Goal: Task Accomplishment & Management: Use online tool/utility

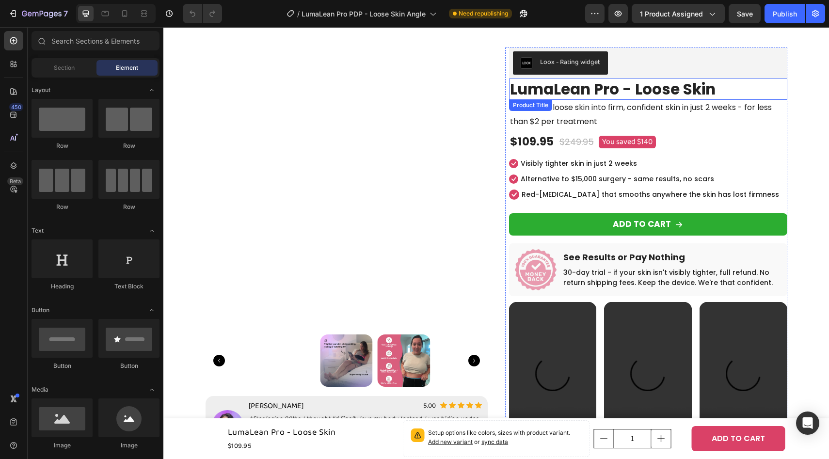
scroll to position [18, 0]
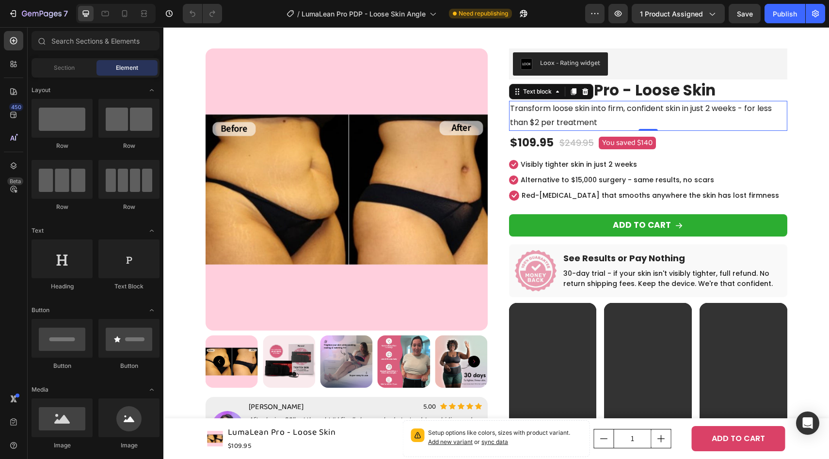
click at [679, 115] on p "Transform loose skin into firm, confident skin in just 2 weeks - for less than …" at bounding box center [648, 116] width 276 height 28
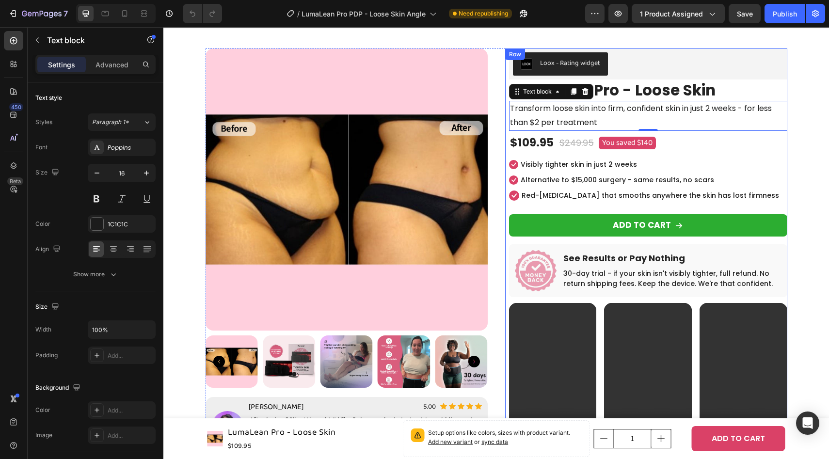
click at [575, 117] on p "Transform loose skin into firm, confident skin in just 2 weeks - for less than …" at bounding box center [648, 116] width 276 height 28
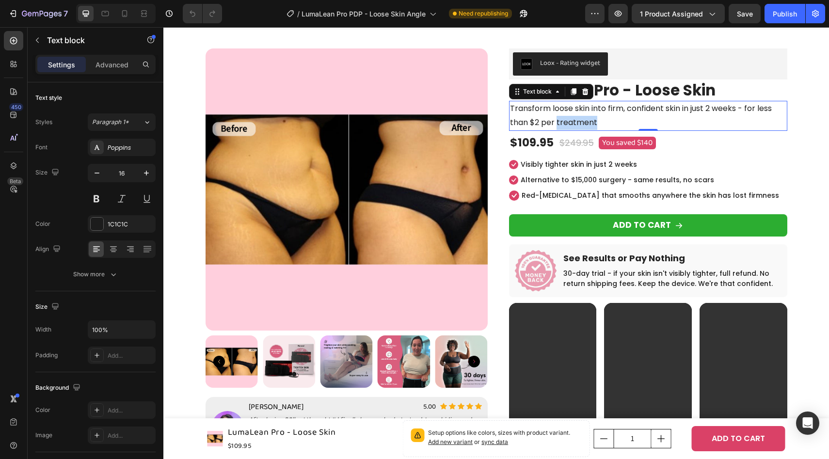
click at [575, 117] on p "Transform loose skin into firm, confident skin in just 2 weeks - for less than …" at bounding box center [648, 116] width 276 height 28
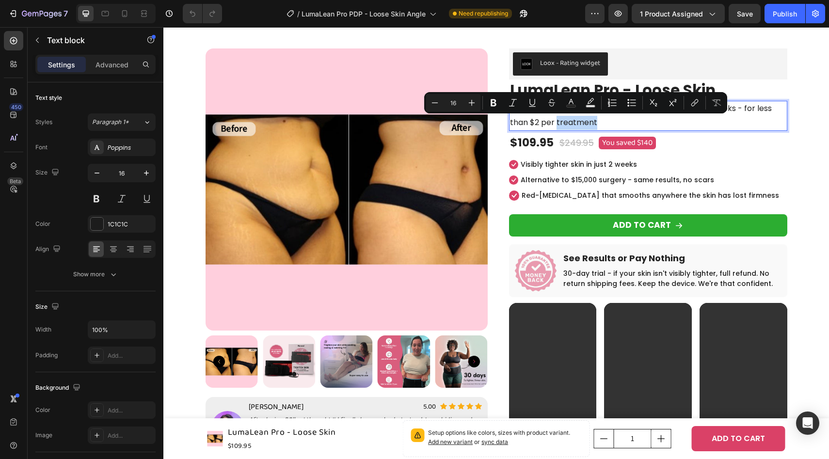
click at [613, 123] on p "Transform loose skin into firm, confident skin in just 2 weeks - for less than …" at bounding box center [648, 116] width 276 height 28
click at [617, 123] on p "Transform loose skin into firm, confident skin in just 2 weeks - for less than …" at bounding box center [648, 116] width 276 height 28
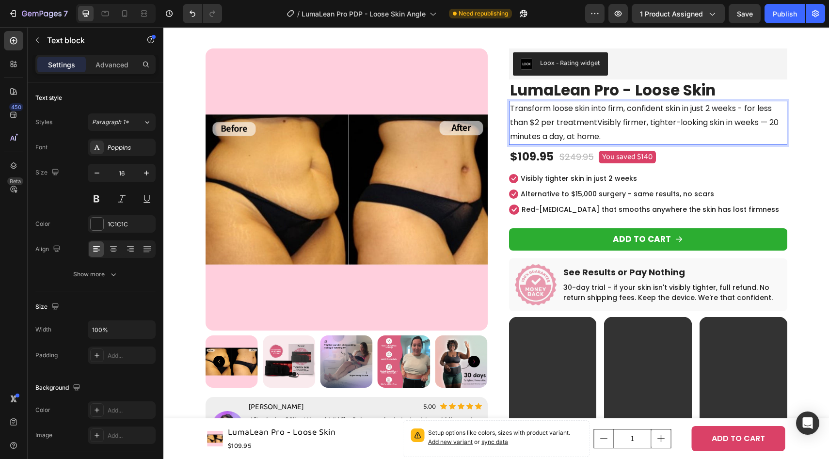
click at [599, 124] on p "Transform loose skin into firm, confident skin in just 2 weeks - for less than …" at bounding box center [648, 123] width 276 height 42
click at [597, 124] on p "Transform loose skin into firm, confident skin in just 2 weeks - for less than …" at bounding box center [648, 123] width 276 height 42
click at [675, 125] on p "Transform loose skin into firm, confident skin in just 2 weeks - for less than …" at bounding box center [648, 123] width 276 height 42
click at [679, 124] on p "Transform loose skin into firm, confident skin in just 2 weeks - for less than …" at bounding box center [648, 123] width 276 height 42
click at [734, 121] on p "Transform loose skin into firm, confident skin in just 2 weeks - for less than …" at bounding box center [648, 123] width 276 height 42
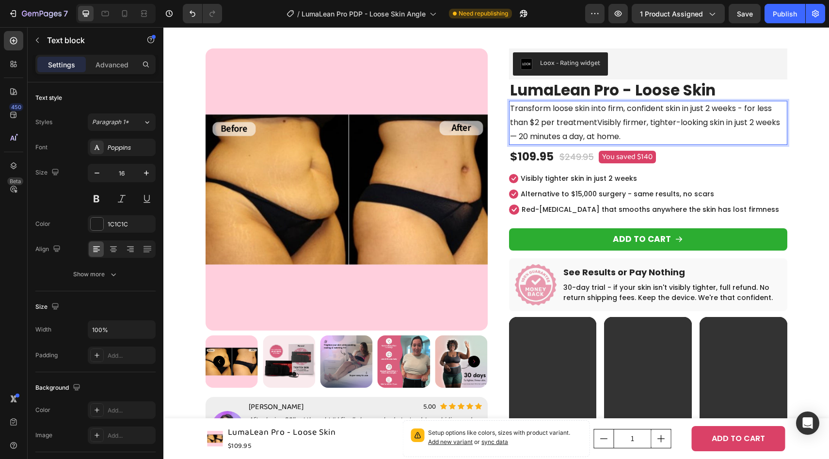
click at [517, 137] on p "Transform loose skin into firm, confident skin in just 2 weeks - for less than …" at bounding box center [648, 123] width 276 height 42
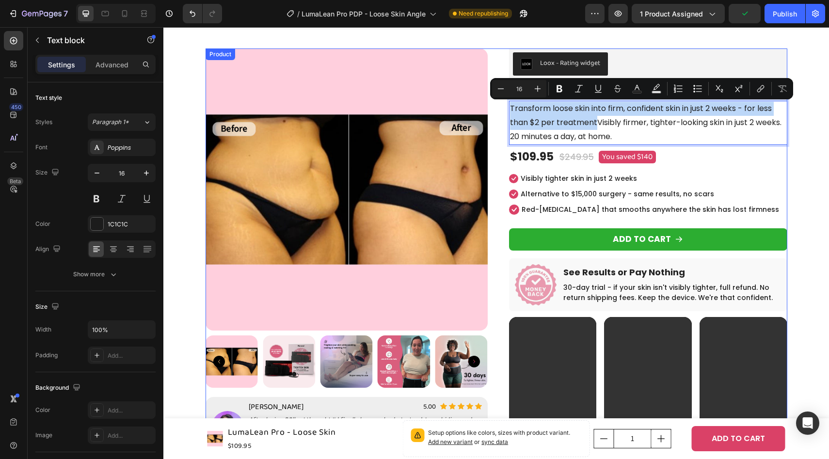
drag, startPoint x: 597, startPoint y: 125, endPoint x: 495, endPoint y: 90, distance: 107.3
click at [495, 90] on div "Product Images Image [PERSON_NAME] Text block 5.00 Text block Icon Icon Icon Ic…" at bounding box center [496, 361] width 582 height 626
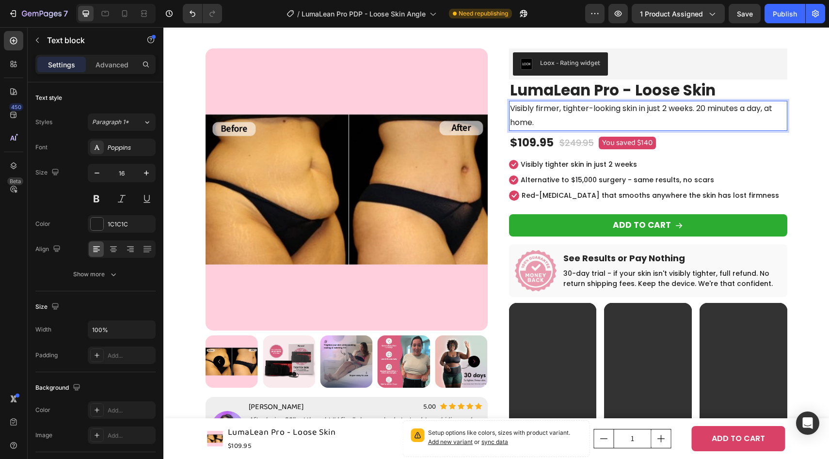
click at [579, 122] on p "Visibly firmer, tighter-looking skin in just 2 weeks. 20 minutes a day, at home." at bounding box center [648, 116] width 276 height 28
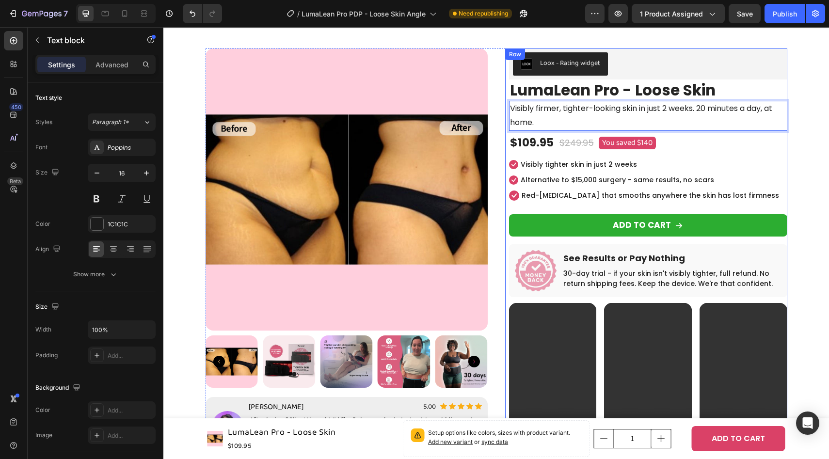
click at [689, 165] on li "Icon Visibly tighter skin in just 2 weeks Text block" at bounding box center [644, 165] width 271 height 14
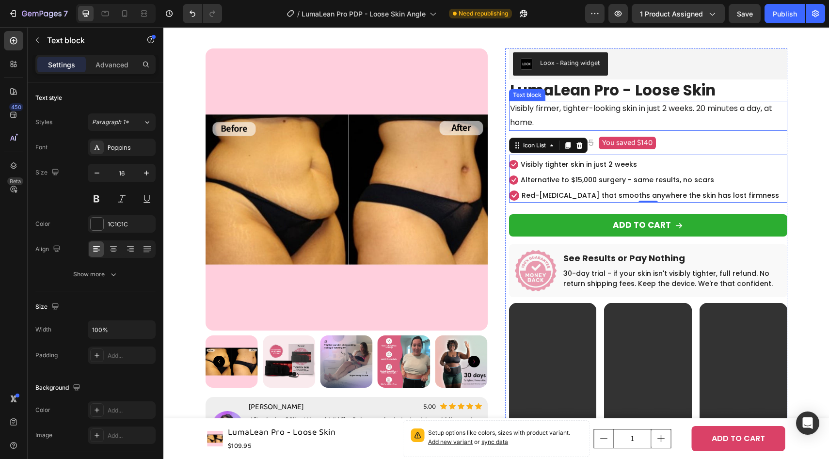
click at [700, 118] on p "Visibly firmer, tighter-looking skin in just 2 weeks. 20 minutes a day, at home." at bounding box center [648, 116] width 276 height 28
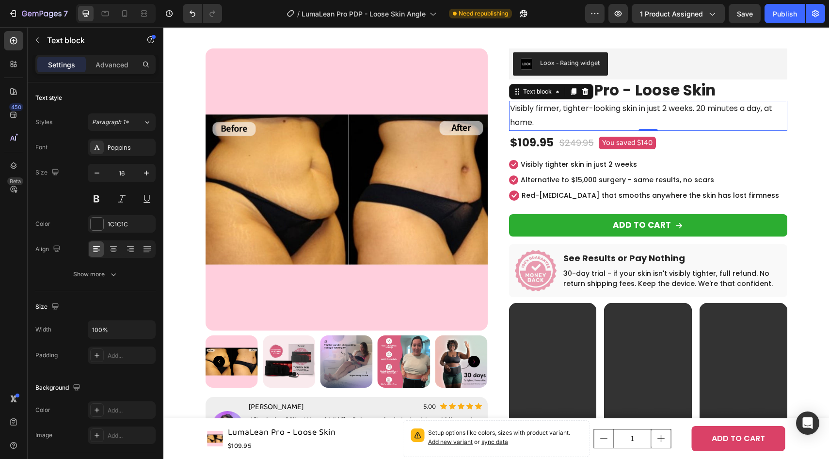
click at [714, 111] on p "Visibly firmer, tighter-looking skin in just 2 weeks. 20 minutes a day, at home." at bounding box center [648, 116] width 276 height 28
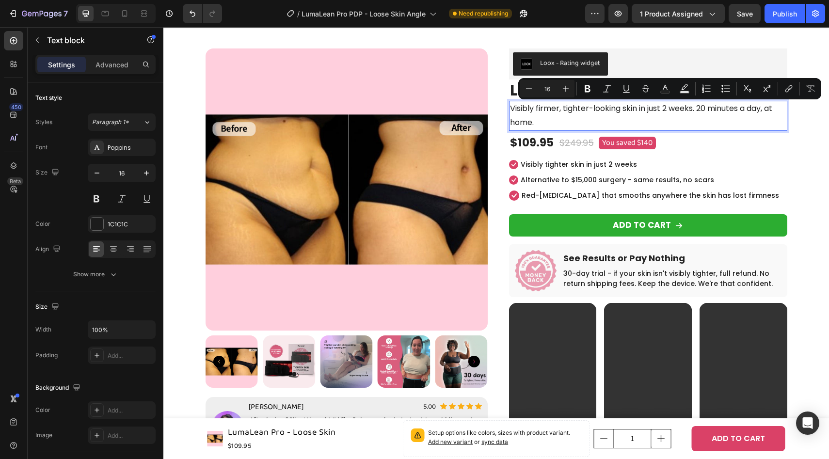
click at [697, 109] on p "Visibly firmer, tighter-looking skin in just 2 weeks. 20 minutes a day, at home." at bounding box center [648, 116] width 276 height 28
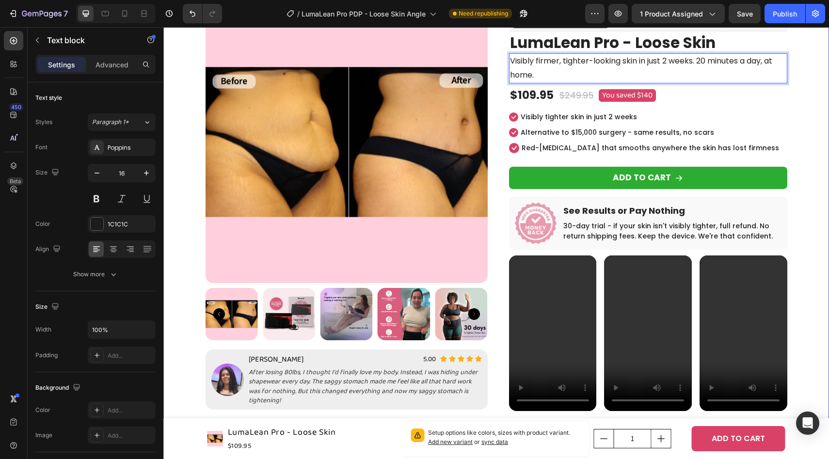
scroll to position [68, 0]
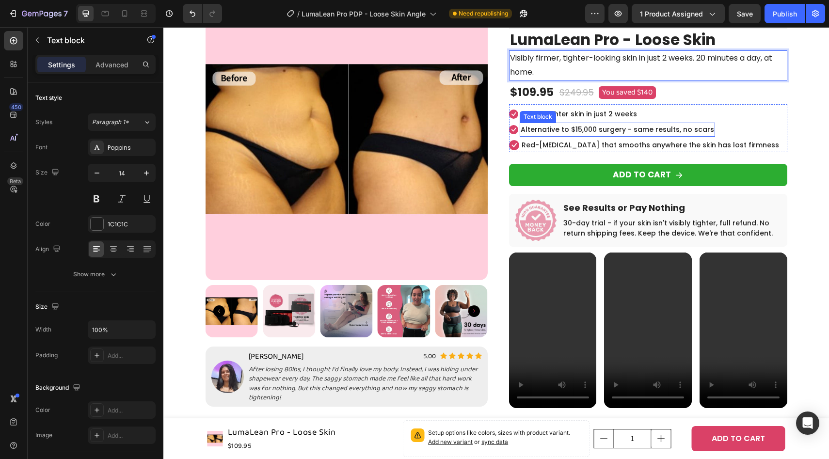
click at [678, 125] on p "Alternative to $15,000 surgery - same results, no scars" at bounding box center [617, 130] width 193 height 12
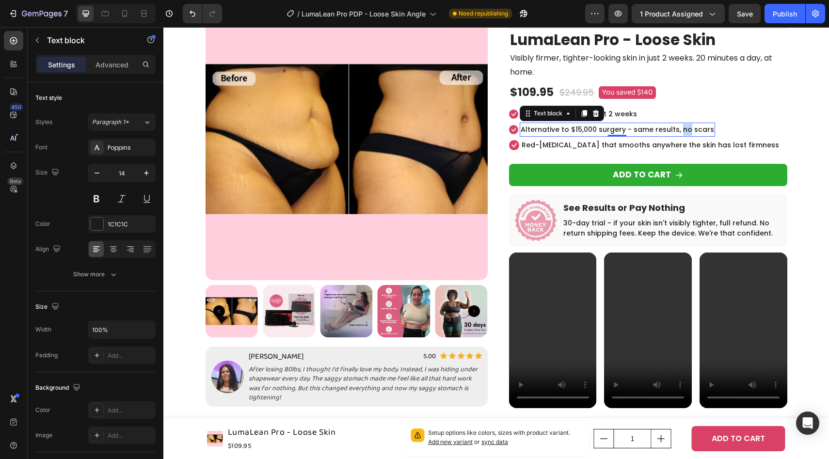
click at [678, 125] on p "Alternative to $15,000 surgery - same results, no scars" at bounding box center [617, 130] width 193 height 12
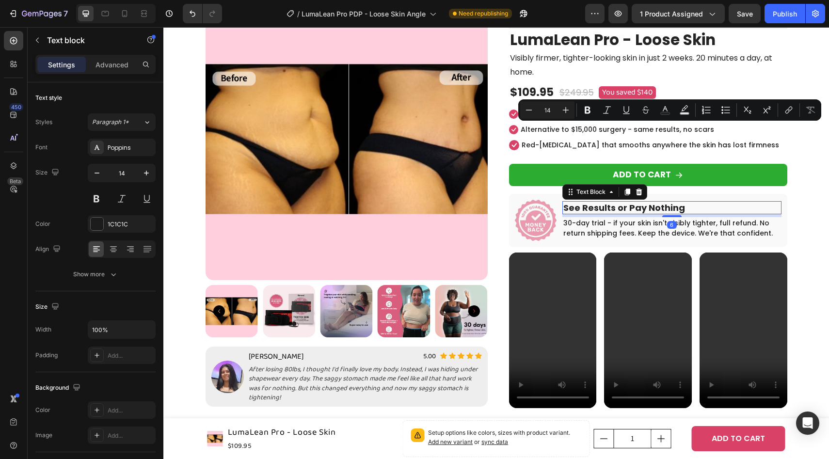
click at [610, 203] on p "See Results or Pay Nothing" at bounding box center [671, 207] width 217 height 11
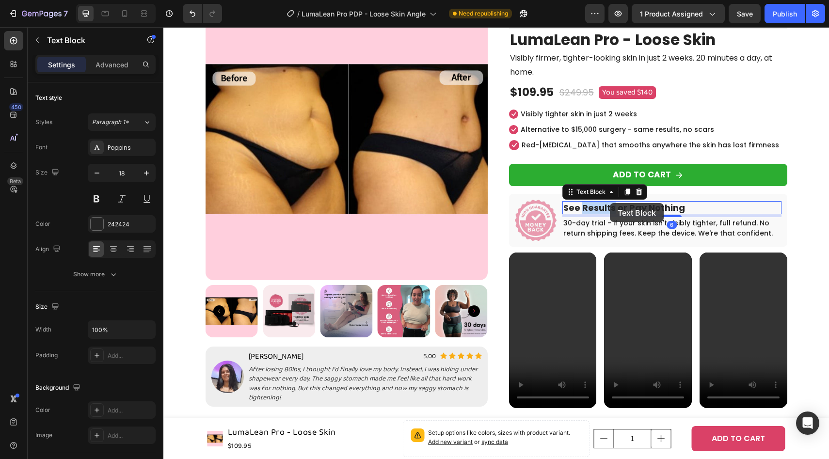
scroll to position [67, 0]
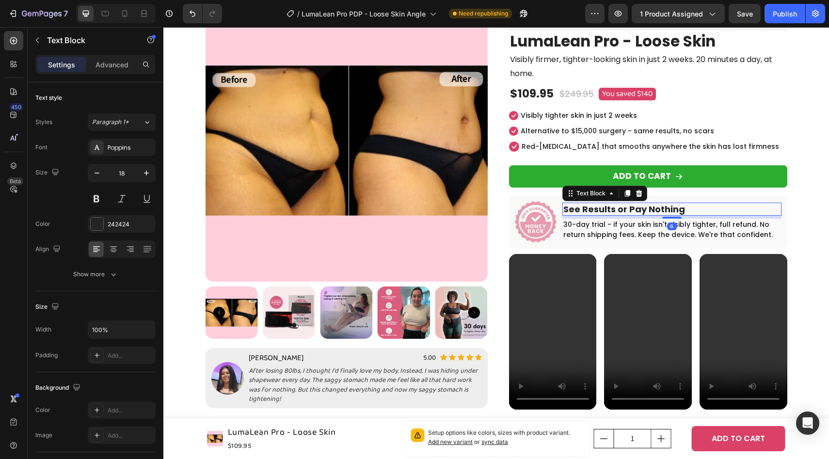
click at [607, 209] on p "See Results or Pay Nothing" at bounding box center [671, 209] width 217 height 11
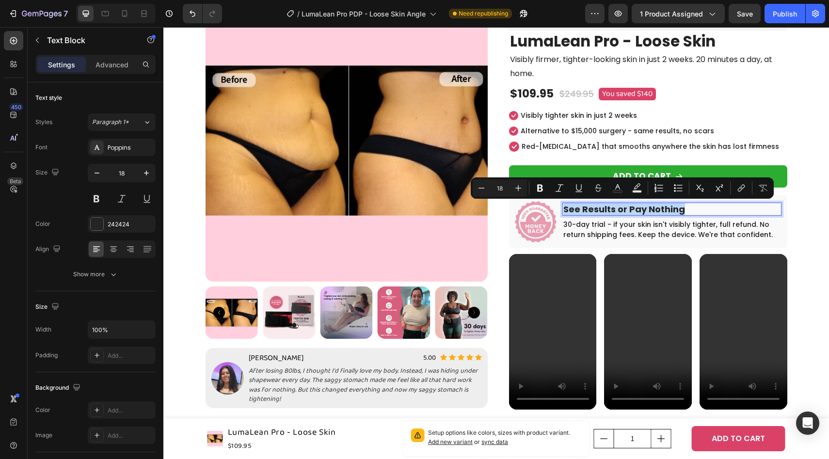
click at [626, 209] on p "See Results or Pay Nothing" at bounding box center [671, 209] width 217 height 11
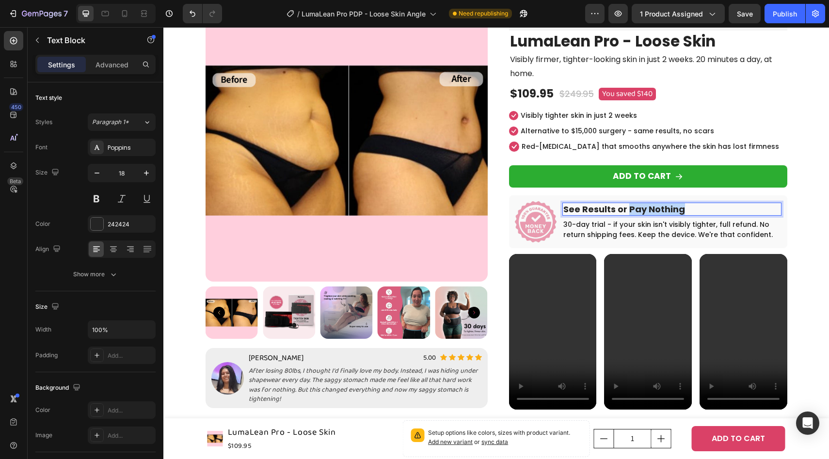
drag, startPoint x: 626, startPoint y: 209, endPoint x: 715, endPoint y: 211, distance: 89.2
click at [715, 211] on p "See Results or Pay Nothing" at bounding box center [671, 209] width 217 height 11
click at [621, 211] on p "See Results or It's Free" at bounding box center [671, 209] width 217 height 11
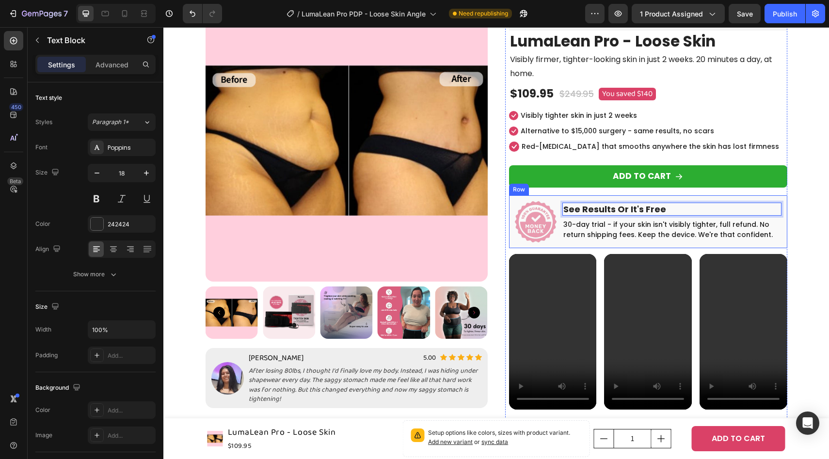
click at [798, 208] on div "Product Images Image [PERSON_NAME] Text block 5.00 Text block Icon Icon Icon Ic…" at bounding box center [496, 306] width 651 height 612
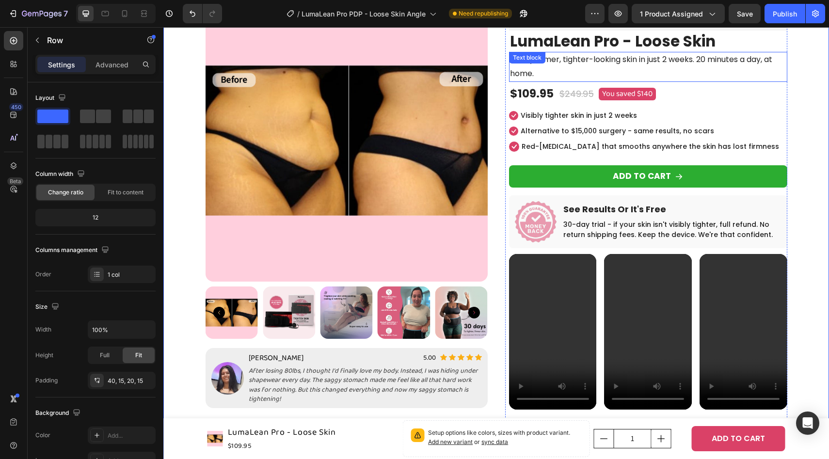
click at [561, 67] on div "Visibly firmer, tighter-looking skin in just 2 weeks. 20 minutes a day, at home…" at bounding box center [648, 67] width 278 height 30
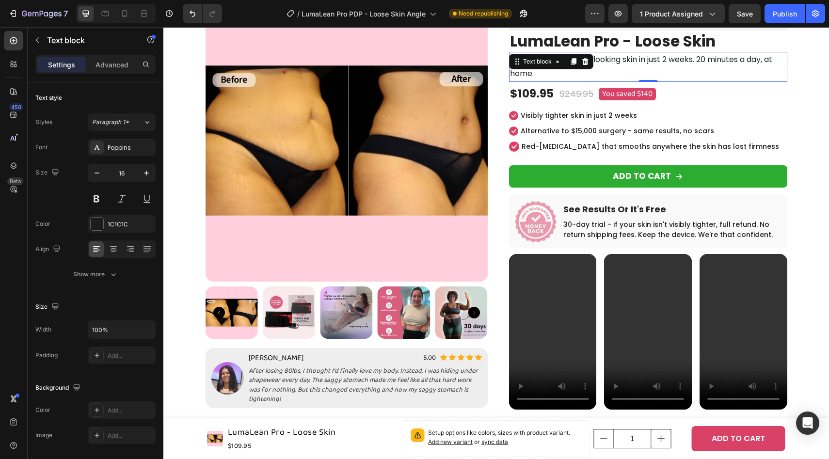
click at [561, 67] on div "Text block" at bounding box center [551, 62] width 84 height 16
click at [550, 75] on p "Visibly firmer, tighter-looking skin in just 2 weeks. 20 minutes a day, at home." at bounding box center [648, 67] width 276 height 28
click at [561, 72] on p "Visibly firmer, tighter-looking skin in just 2 weeks. 20 minutes a day, at home." at bounding box center [648, 67] width 276 height 28
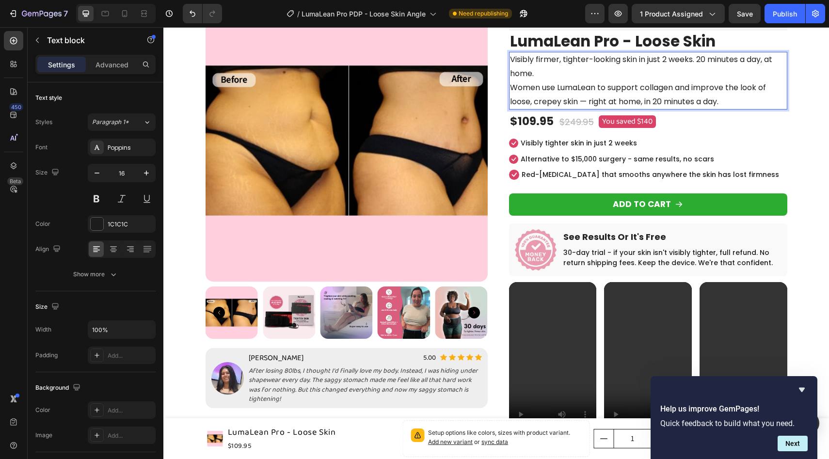
click at [585, 102] on p "Visibly firmer, tighter-looking skin in just 2 weeks. 20 minutes a day, at home…" at bounding box center [648, 81] width 276 height 56
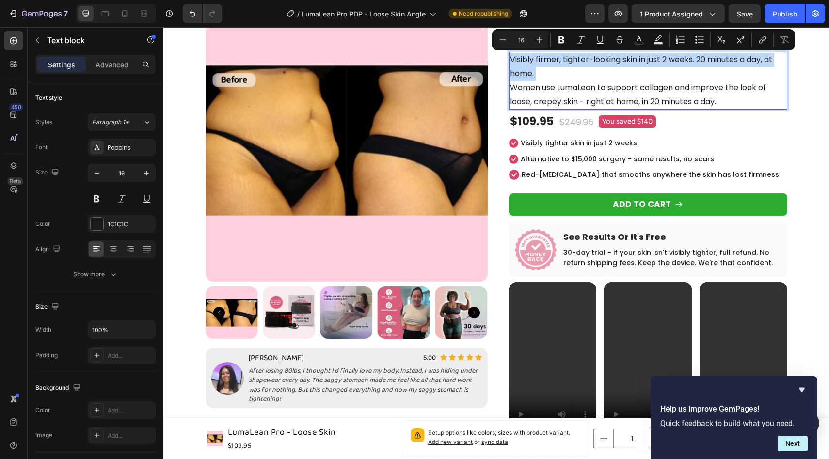
drag, startPoint x: 512, startPoint y: 88, endPoint x: 510, endPoint y: 55, distance: 33.0
click at [510, 54] on p "Visibly firmer, tighter-looking skin in just 2 weeks. 20 minutes a day, at home…" at bounding box center [648, 81] width 276 height 56
click at [559, 101] on p "Visibly firmer, tighter-looking skin in just 2 weeks. 20 minutes a day, at home…" at bounding box center [648, 81] width 276 height 56
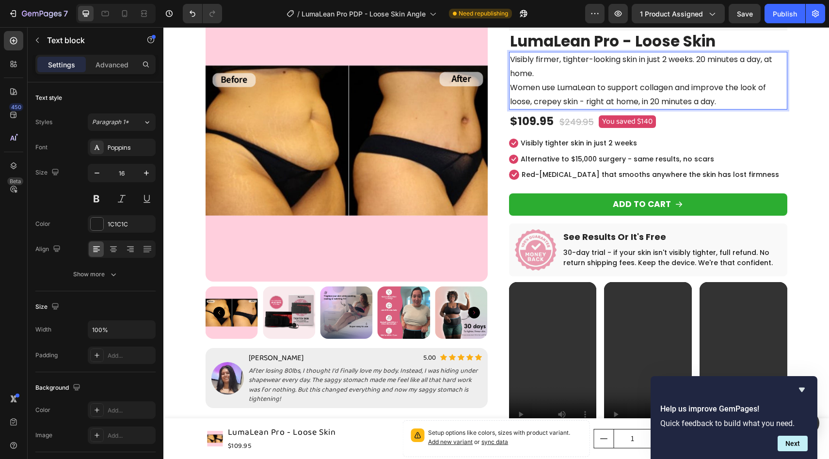
click at [512, 62] on p "Visibly firmer, tighter-looking skin in just 2 weeks. 20 minutes a day, at home…" at bounding box center [648, 81] width 276 height 56
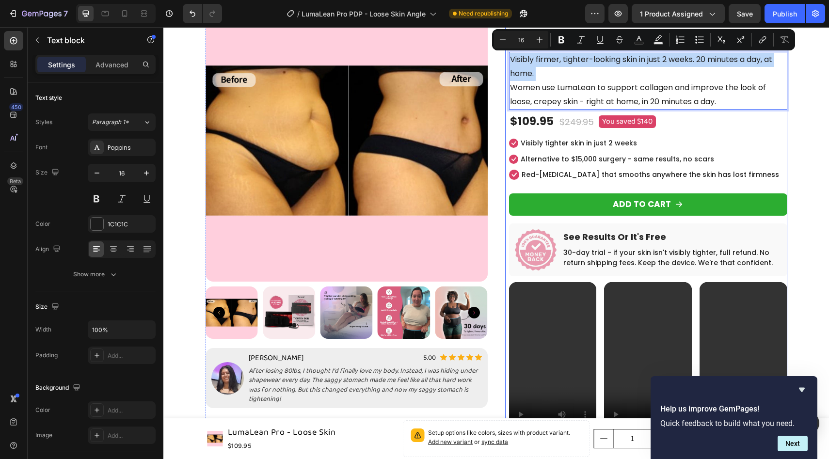
drag, startPoint x: 513, startPoint y: 83, endPoint x: 508, endPoint y: 48, distance: 35.7
click at [508, 48] on div "Product Images Loox - Rating widget Loox LumaLean Pro - Loose Skin Product Titl…" at bounding box center [646, 319] width 282 height 639
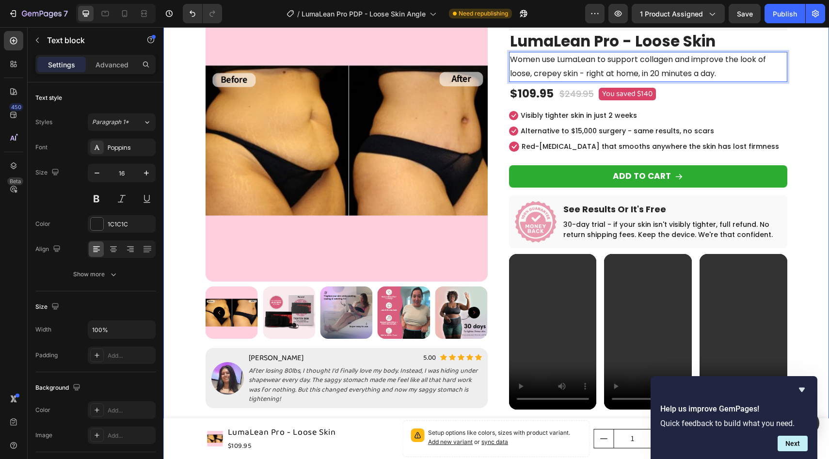
click at [816, 98] on div "Product Images Image [PERSON_NAME] Text block 5.00 Text block Icon Icon Icon Ic…" at bounding box center [496, 306] width 651 height 612
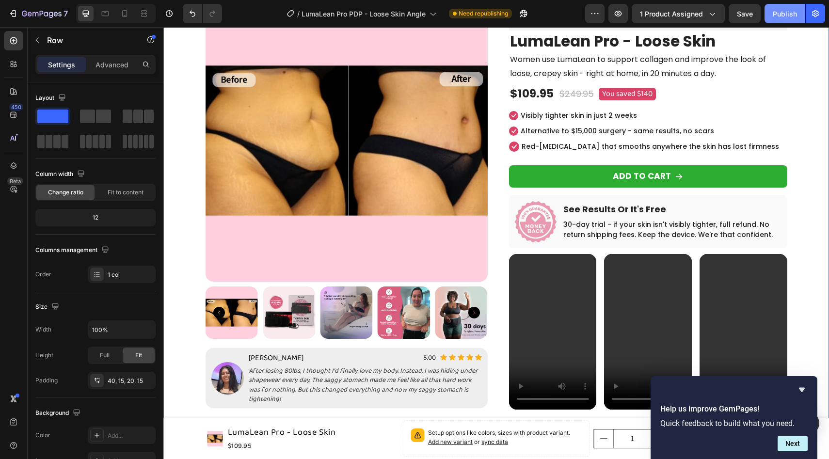
click at [780, 16] on div "Publish" at bounding box center [785, 14] width 24 height 10
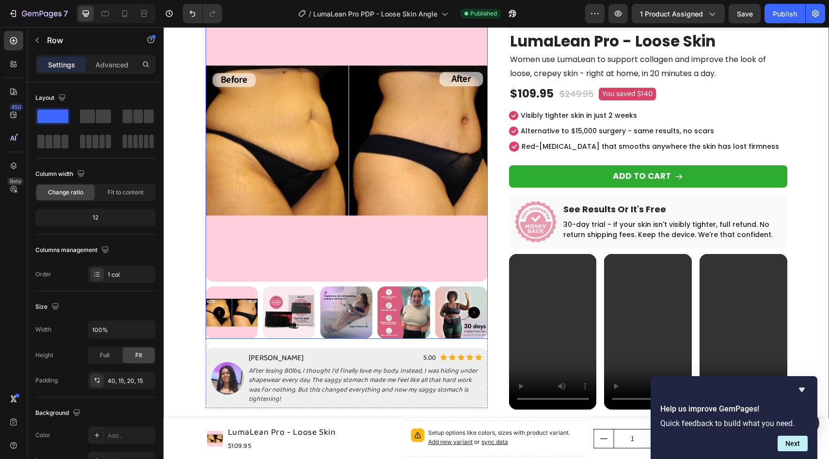
scroll to position [0, 0]
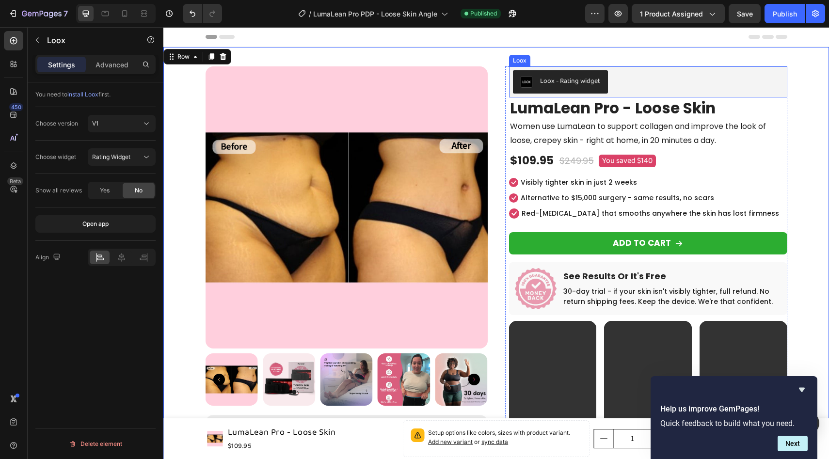
click at [631, 75] on div "Loox - Rating widget" at bounding box center [648, 81] width 270 height 23
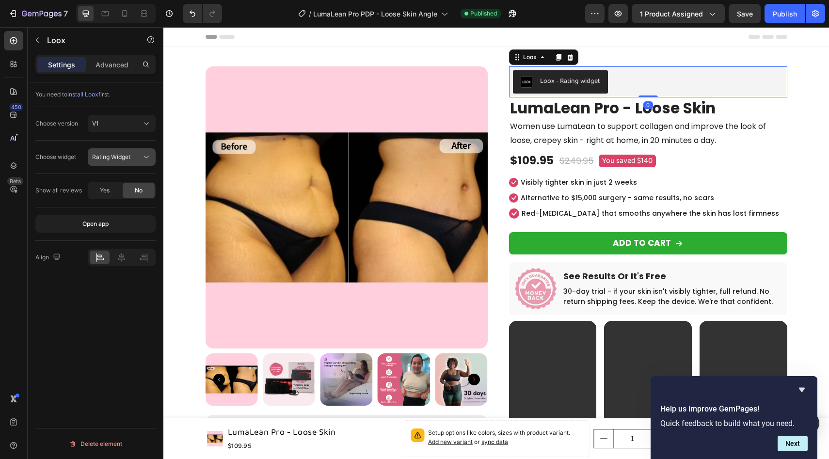
click at [125, 164] on button "Rating Widget" at bounding box center [122, 156] width 68 height 17
click at [131, 158] on div "Rating Widget" at bounding box center [116, 157] width 49 height 9
click at [78, 165] on div "Choose widget Rating Widget" at bounding box center [95, 156] width 120 height 17
click at [128, 125] on div "V1" at bounding box center [116, 123] width 49 height 9
click at [112, 170] on div "V2" at bounding box center [111, 166] width 79 height 18
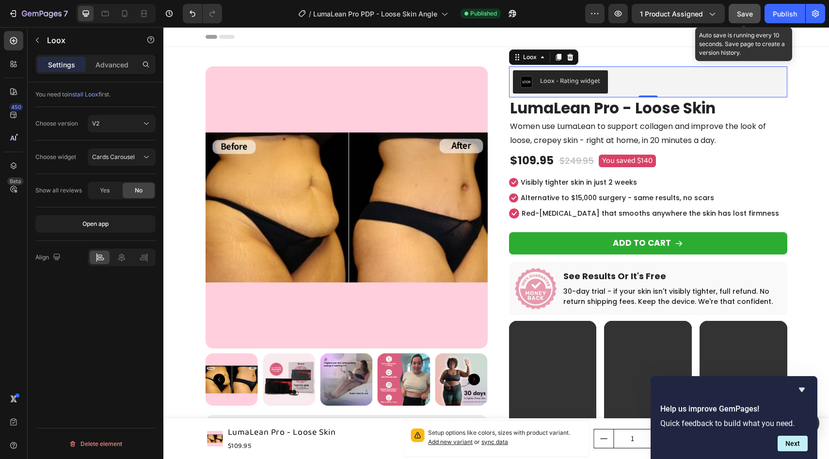
click at [747, 8] on button "Save" at bounding box center [744, 13] width 32 height 19
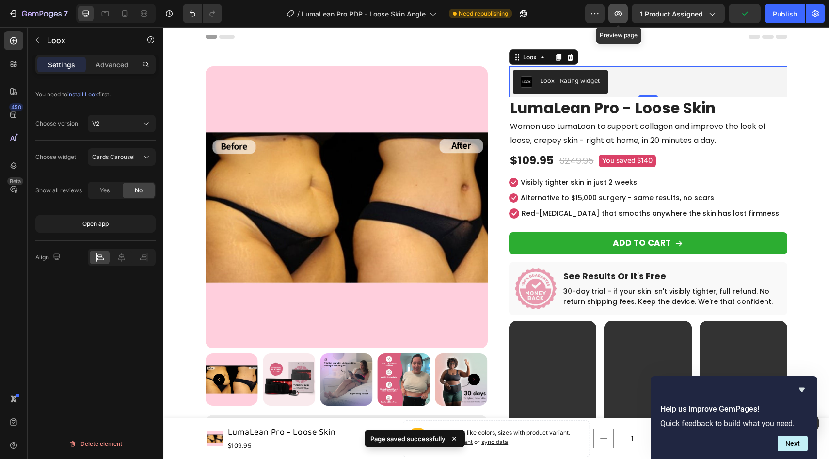
click at [619, 15] on icon "button" at bounding box center [617, 13] width 3 height 3
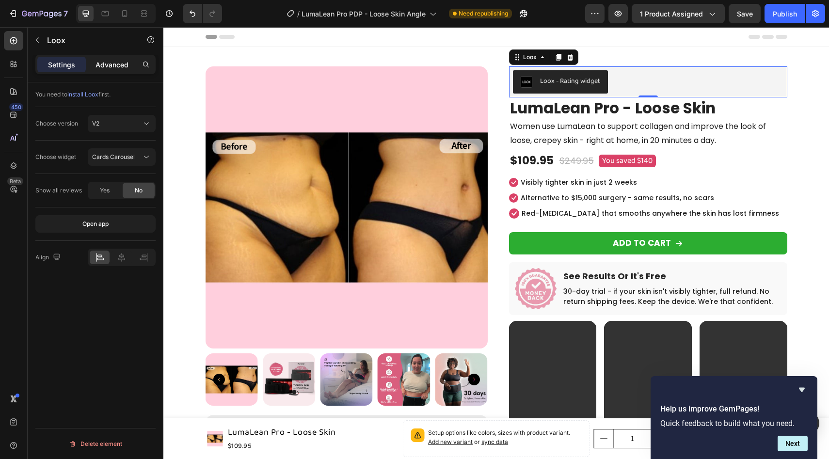
click at [125, 62] on p "Advanced" at bounding box center [111, 65] width 33 height 10
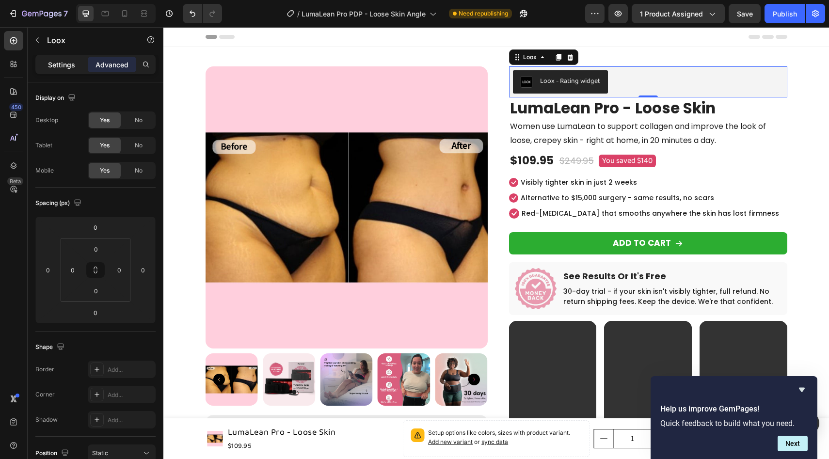
click at [75, 63] on div "Settings" at bounding box center [61, 65] width 48 height 16
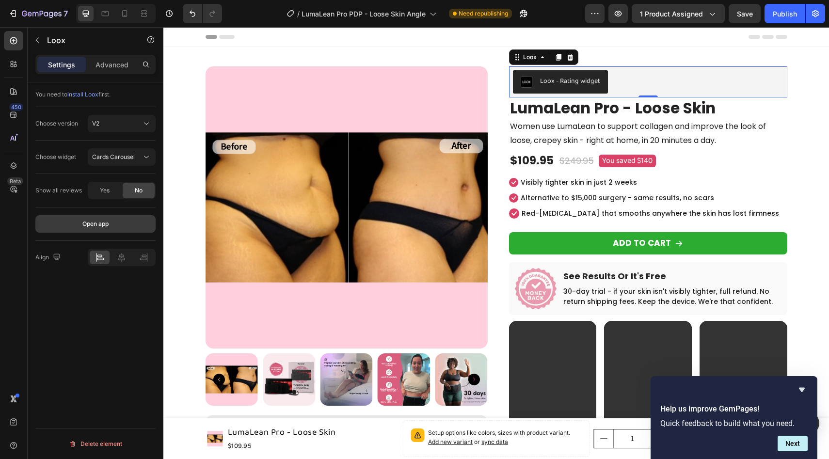
click at [111, 220] on button "Open app" at bounding box center [95, 223] width 120 height 17
click at [125, 150] on button "Cards Carousel" at bounding box center [122, 156] width 68 height 17
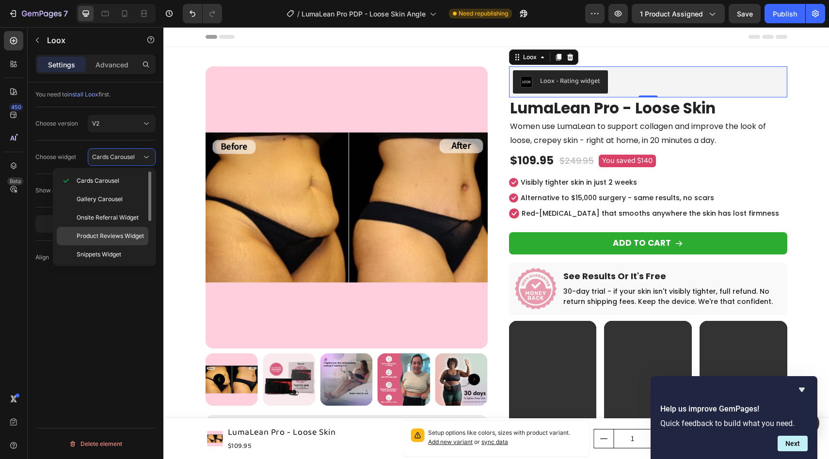
click at [113, 239] on span "Product Reviews Widget" at bounding box center [110, 236] width 67 height 9
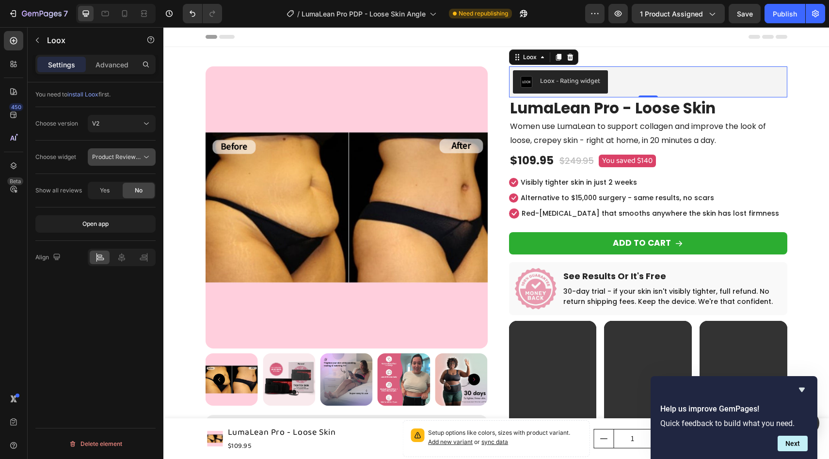
click at [127, 161] on span "Product Reviews Widget" at bounding box center [116, 157] width 49 height 9
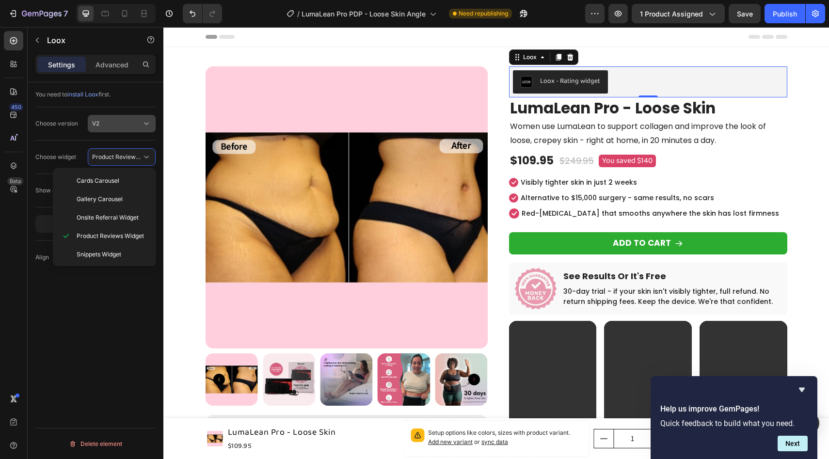
click at [118, 120] on div "V2" at bounding box center [116, 123] width 49 height 9
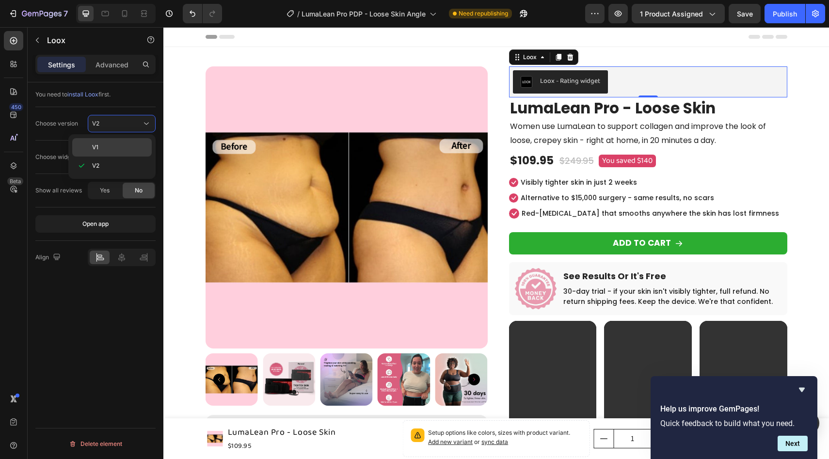
click at [102, 156] on div "V1" at bounding box center [111, 147] width 79 height 18
click at [121, 153] on span "Rating Widget" at bounding box center [111, 157] width 38 height 9
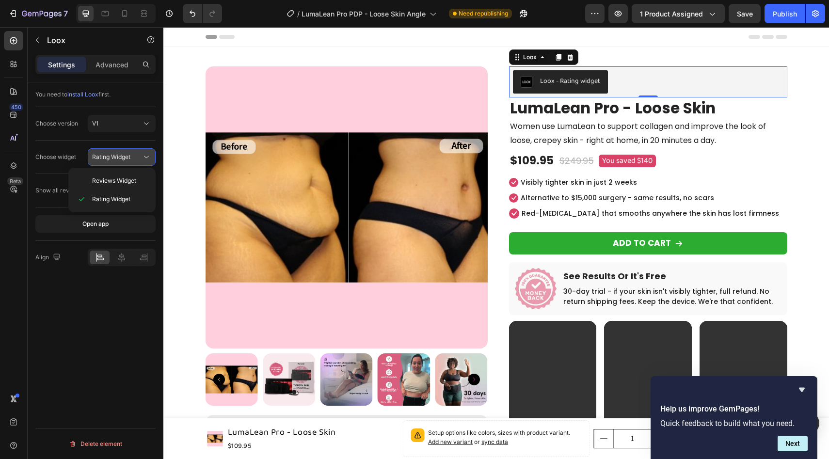
click at [121, 155] on span "Rating Widget" at bounding box center [111, 156] width 38 height 7
click at [121, 137] on div "Choose version V1" at bounding box center [95, 123] width 120 height 33
click at [124, 133] on div "Choose version V1" at bounding box center [95, 123] width 120 height 33
click at [126, 125] on div "V1" at bounding box center [116, 123] width 49 height 9
click at [131, 171] on div "V2" at bounding box center [111, 166] width 79 height 18
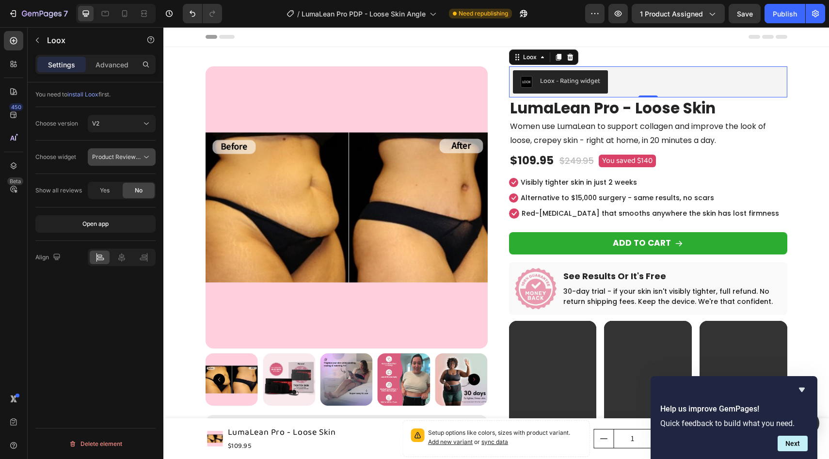
click at [134, 158] on span "Product Reviews Widget" at bounding box center [125, 156] width 67 height 7
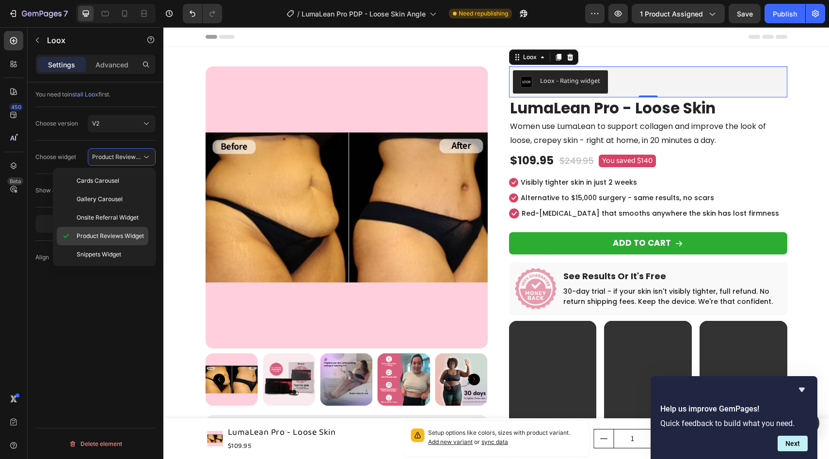
click at [127, 237] on span "Product Reviews Widget" at bounding box center [110, 236] width 67 height 9
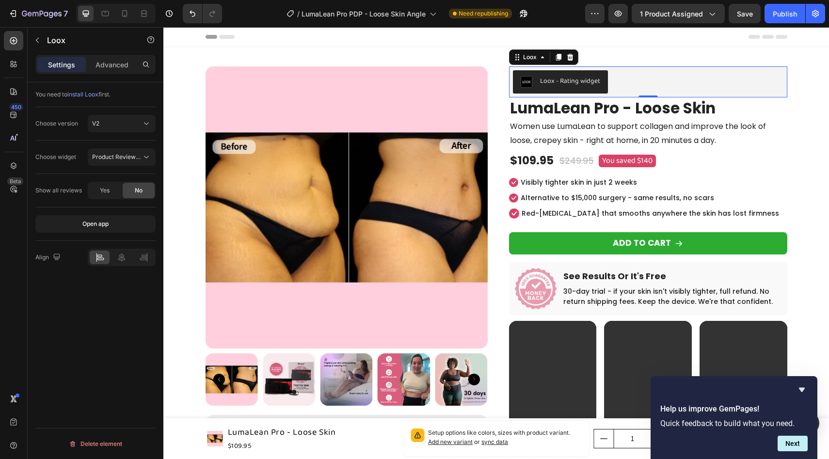
click at [124, 145] on div "Choose widget Product Reviews Widget" at bounding box center [95, 157] width 120 height 33
click at [123, 153] on span "Product Reviews Widget" at bounding box center [116, 157] width 49 height 9
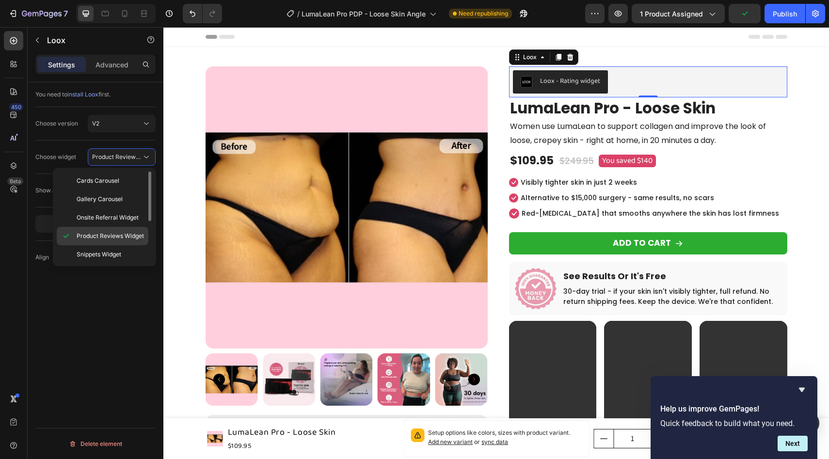
click at [121, 243] on div "Product Reviews Widget" at bounding box center [103, 236] width 92 height 18
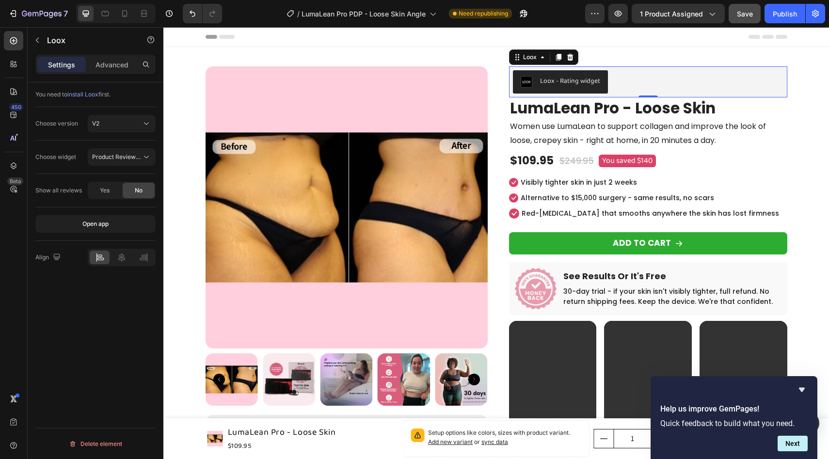
click at [750, 16] on span "Save" at bounding box center [745, 14] width 16 height 8
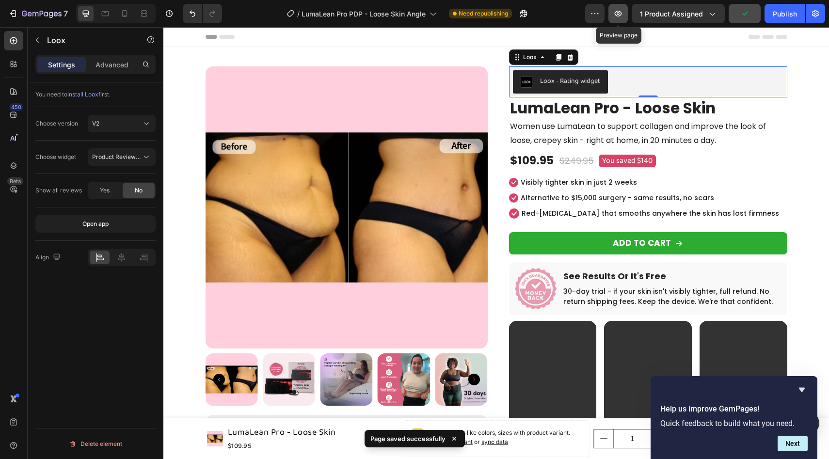
click at [621, 14] on icon "button" at bounding box center [618, 14] width 10 height 10
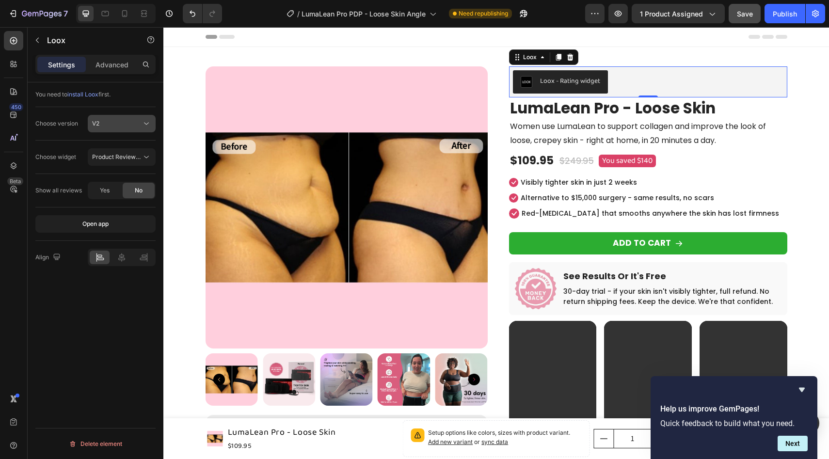
click at [107, 121] on div "V2" at bounding box center [116, 123] width 49 height 9
click at [106, 150] on p "V1" at bounding box center [119, 147] width 55 height 9
click at [93, 95] on span "install Loox" at bounding box center [82, 94] width 31 height 7
click at [801, 391] on icon "Hide survey" at bounding box center [802, 390] width 6 height 4
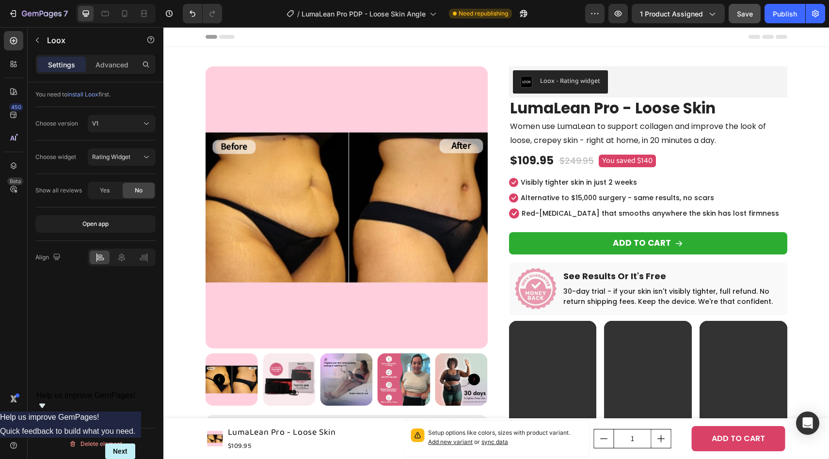
click at [90, 91] on span "install Loox" at bounding box center [82, 94] width 31 height 7
click at [637, 89] on div "Loox - Rating widget" at bounding box center [648, 81] width 270 height 23
click at [641, 81] on div "Loox - Rating widget" at bounding box center [648, 81] width 270 height 23
click at [114, 129] on button "V1" at bounding box center [122, 123] width 68 height 17
click at [66, 310] on div "You need to install Loox first. Choose version V1 Choose widget Rating Widget S…" at bounding box center [96, 284] width 136 height 404
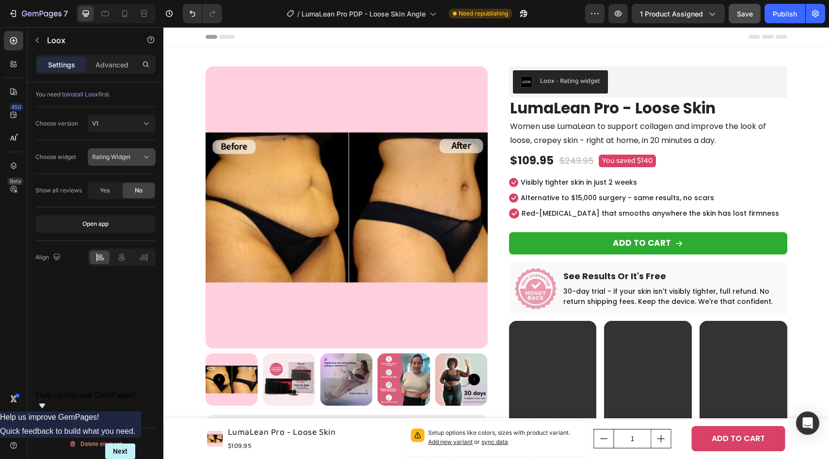
click at [118, 161] on span "Rating Widget" at bounding box center [111, 157] width 38 height 9
click at [126, 194] on div "Rating Widget" at bounding box center [111, 199] width 79 height 18
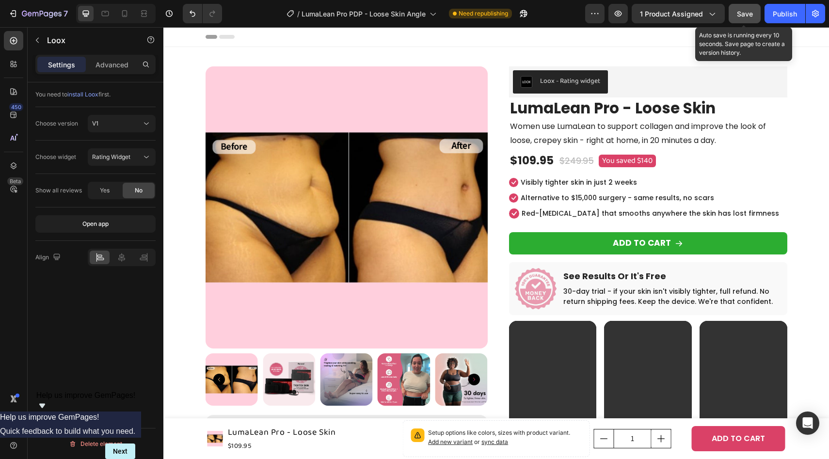
click at [739, 16] on span "Save" at bounding box center [745, 14] width 16 height 8
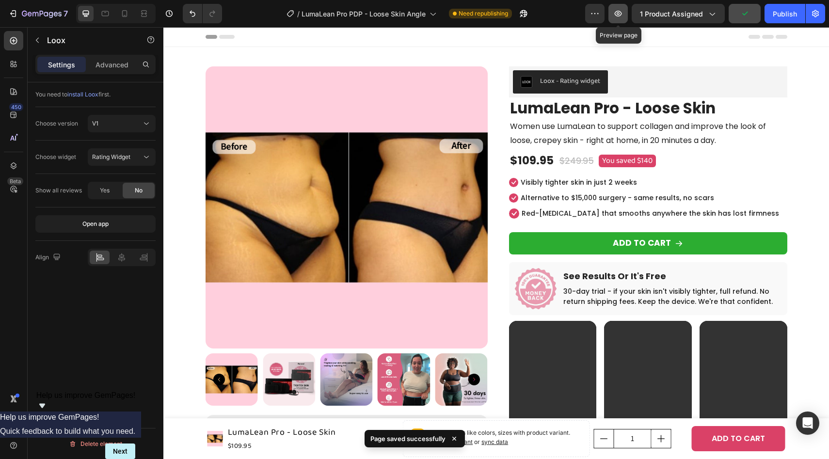
click at [617, 18] on button "button" at bounding box center [617, 13] width 19 height 19
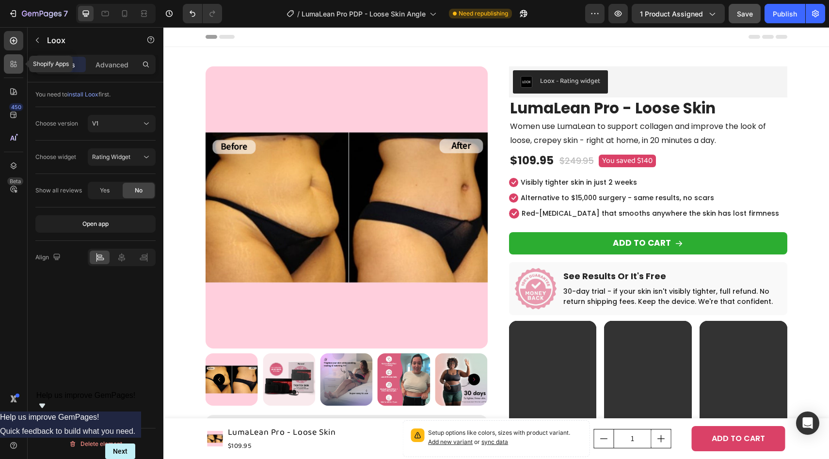
click at [15, 67] on icon at bounding box center [14, 64] width 10 height 10
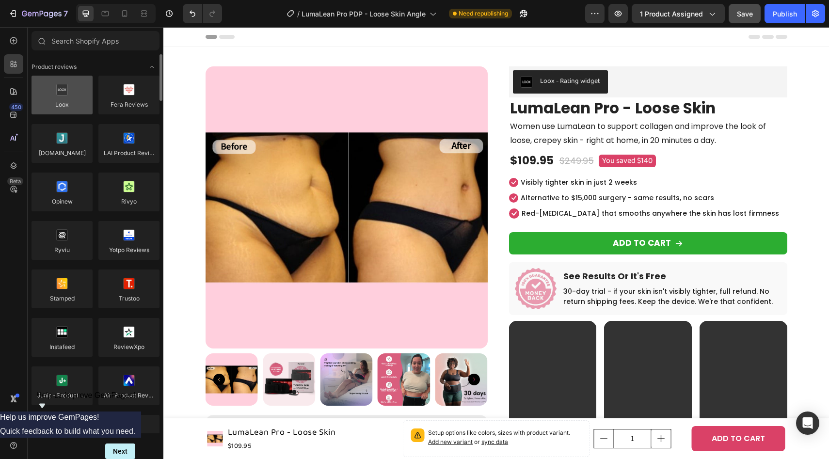
click at [69, 89] on div at bounding box center [62, 95] width 61 height 39
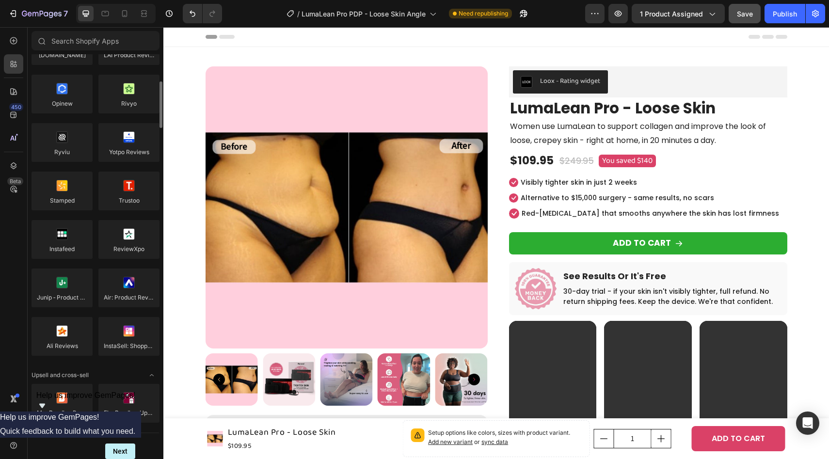
scroll to position [111, 0]
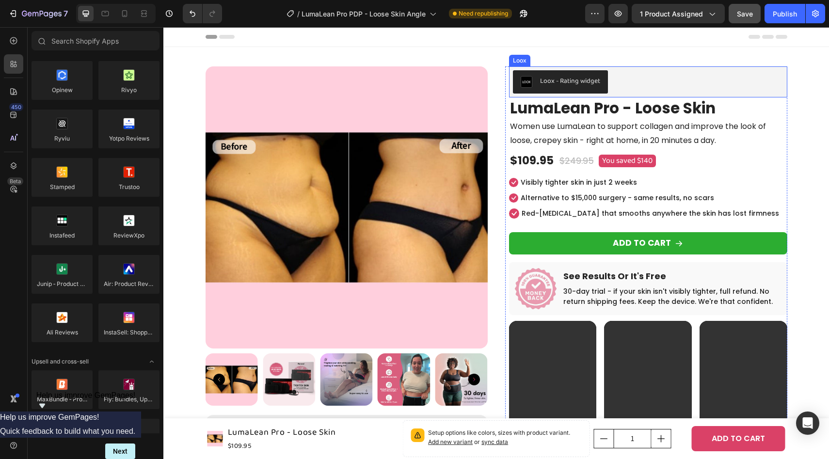
click at [622, 77] on div "Loox - Rating widget" at bounding box center [648, 81] width 270 height 23
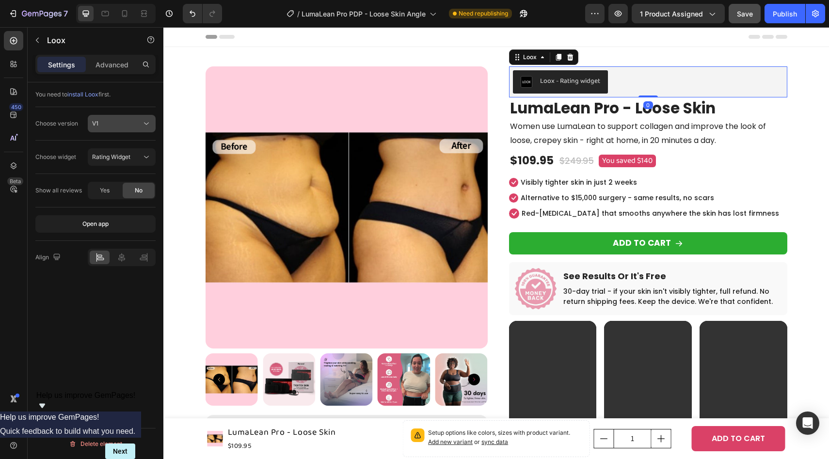
click at [132, 129] on button "V1" at bounding box center [122, 123] width 68 height 17
click at [111, 164] on p "V2" at bounding box center [119, 165] width 55 height 9
click at [135, 154] on span "Product Reviews Widget" at bounding box center [125, 156] width 67 height 7
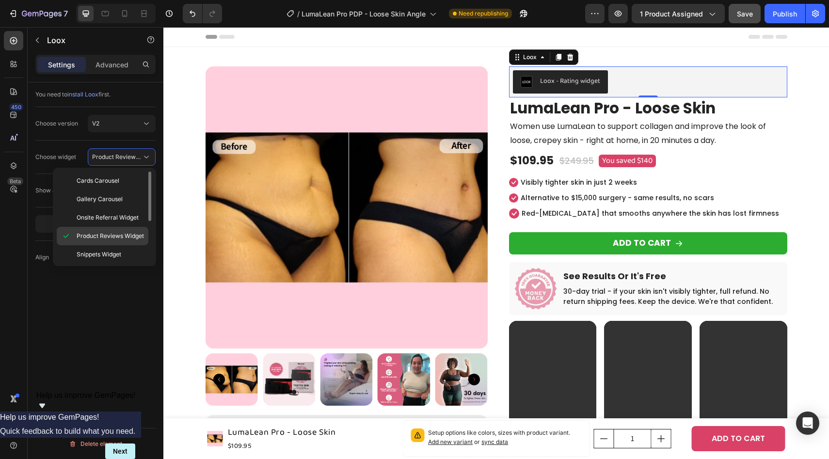
click at [124, 237] on span "Product Reviews Widget" at bounding box center [110, 236] width 67 height 9
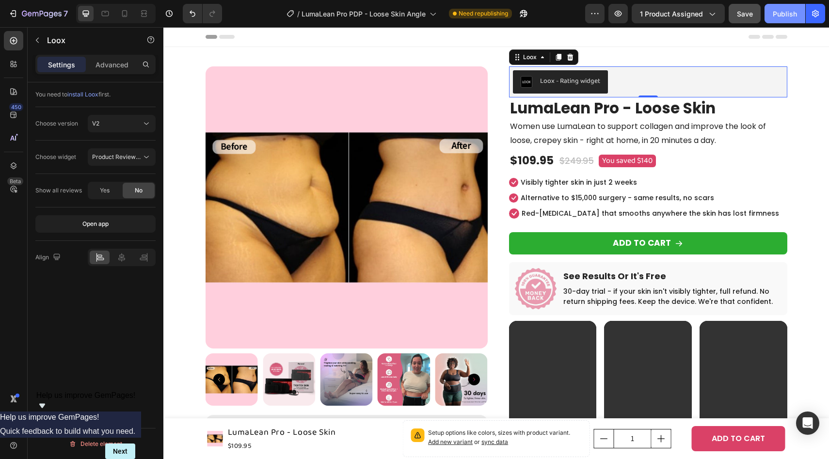
click at [790, 14] on div "Publish" at bounding box center [785, 14] width 24 height 10
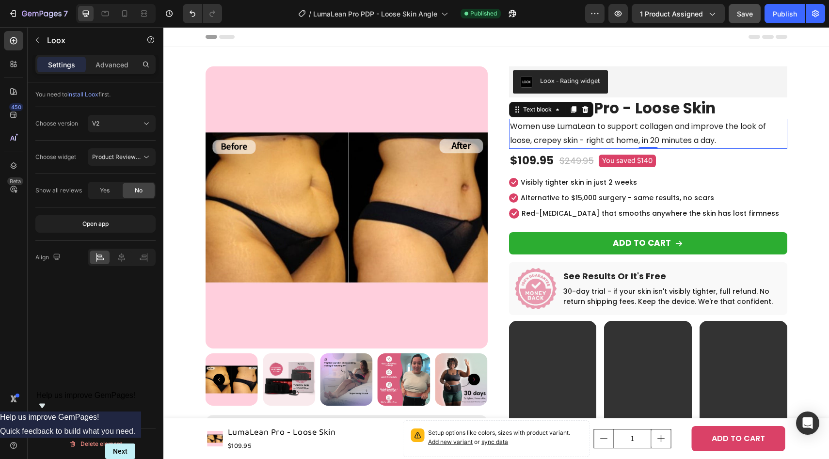
click at [557, 122] on p "Women use LumaLean to support collagen and improve the look of loose, crepey sk…" at bounding box center [648, 134] width 276 height 28
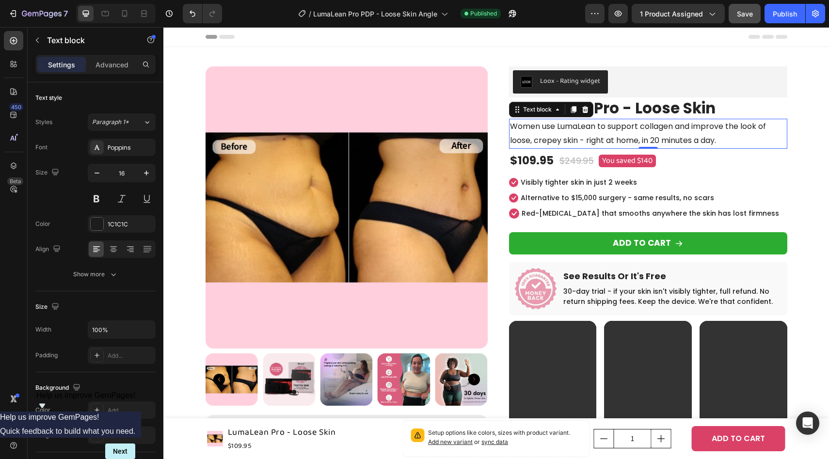
click at [572, 141] on p "Women use LumaLean to support collagen and improve the look of loose, crepey sk…" at bounding box center [648, 134] width 276 height 28
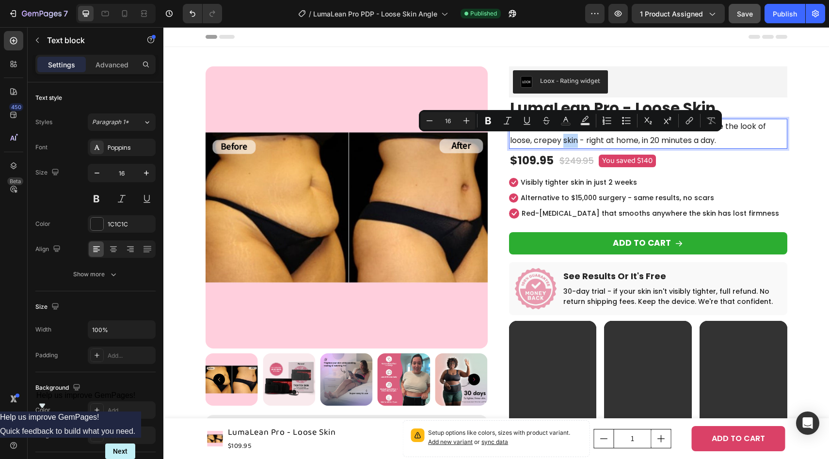
click at [573, 141] on p "Women use LumaLean to support collagen and improve the look of loose, crepey sk…" at bounding box center [648, 134] width 276 height 28
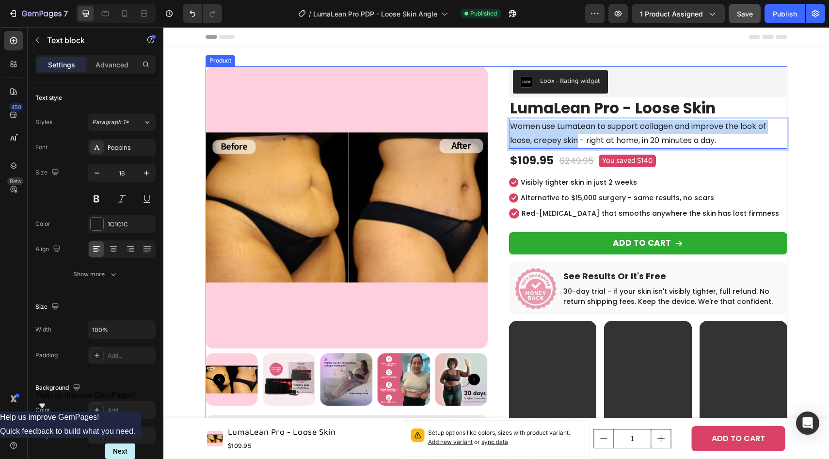
drag, startPoint x: 575, startPoint y: 142, endPoint x: 500, endPoint y: 118, distance: 79.1
click at [500, 118] on div "Product Images Image [PERSON_NAME] Text block 5.00 Text block Icon Icon Icon Ic…" at bounding box center [496, 372] width 582 height 612
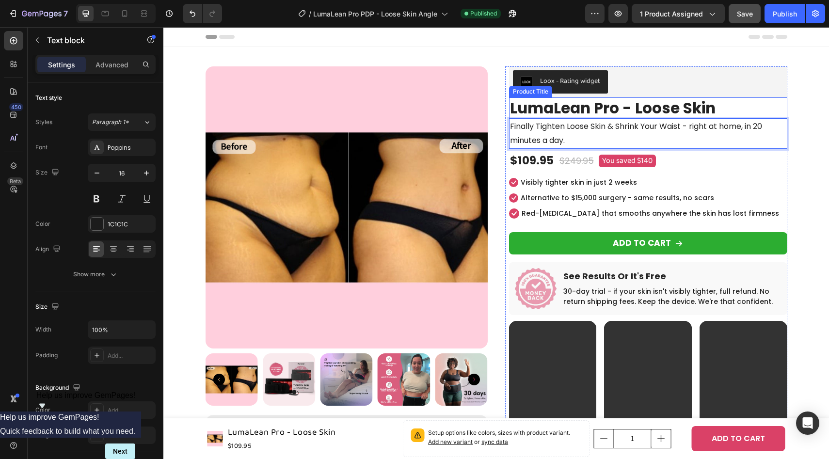
click at [787, 109] on div "Product Images Image [PERSON_NAME] Text block 5.00 Text block Icon Icon Icon Ic…" at bounding box center [496, 372] width 651 height 612
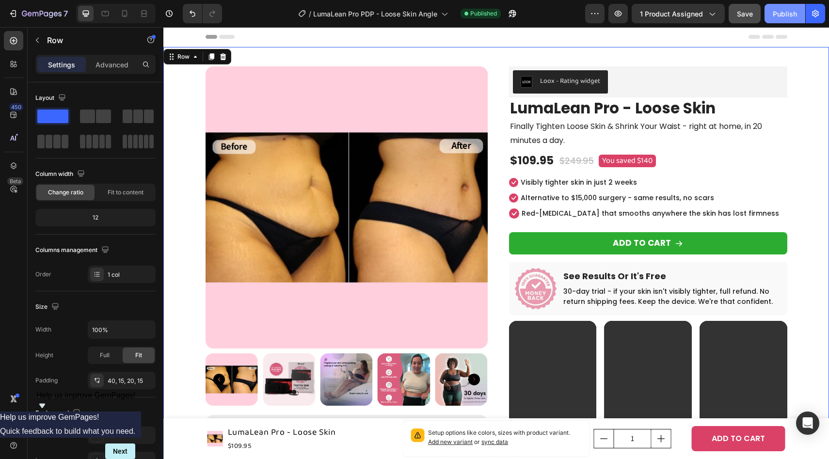
click at [781, 13] on div "Publish" at bounding box center [785, 14] width 24 height 10
click at [517, 15] on button "button" at bounding box center [523, 13] width 19 height 19
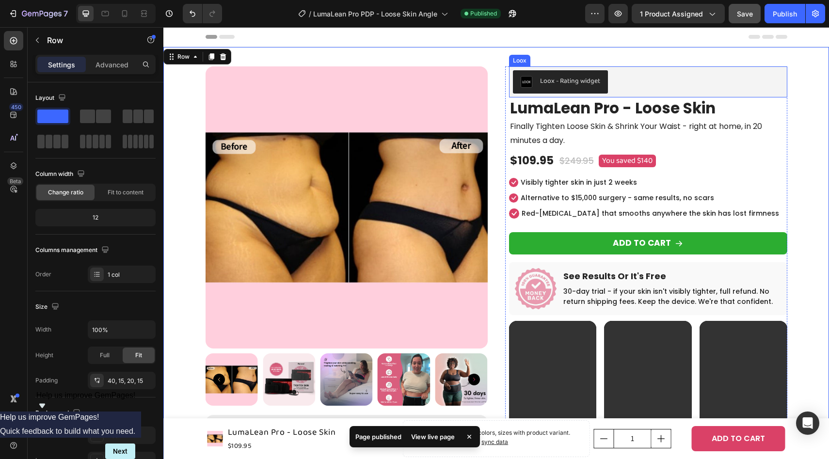
click at [659, 71] on div "Loox - Rating widget" at bounding box center [648, 81] width 270 height 23
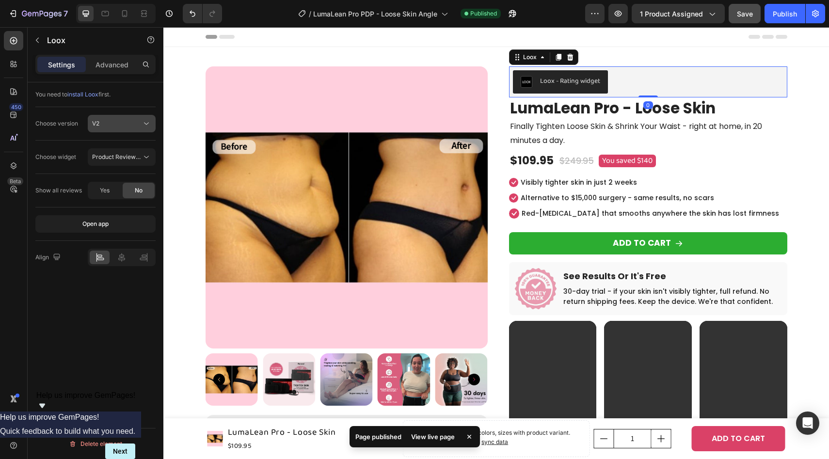
click at [122, 127] on div "V2" at bounding box center [116, 123] width 49 height 9
click at [113, 151] on p "V1" at bounding box center [119, 147] width 55 height 9
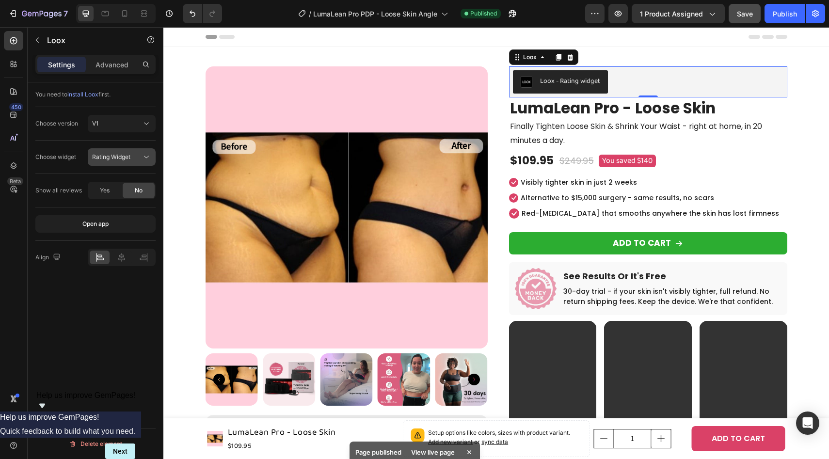
click at [121, 158] on span "Rating Widget" at bounding box center [111, 156] width 38 height 7
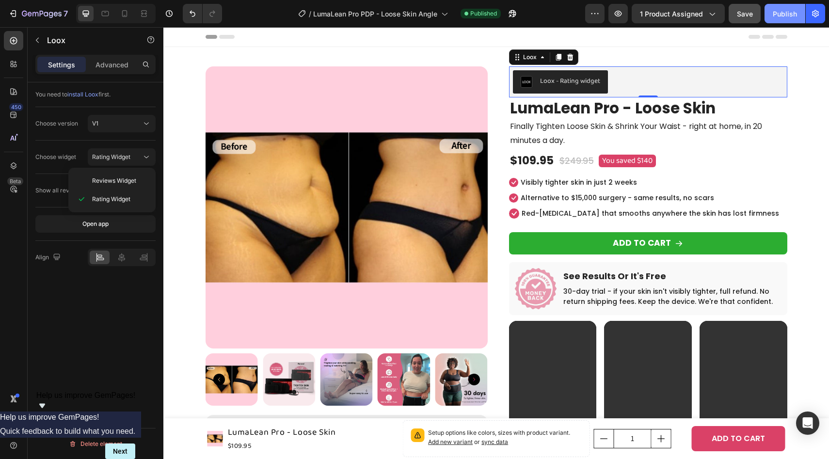
click at [786, 16] on div "Publish" at bounding box center [785, 14] width 24 height 10
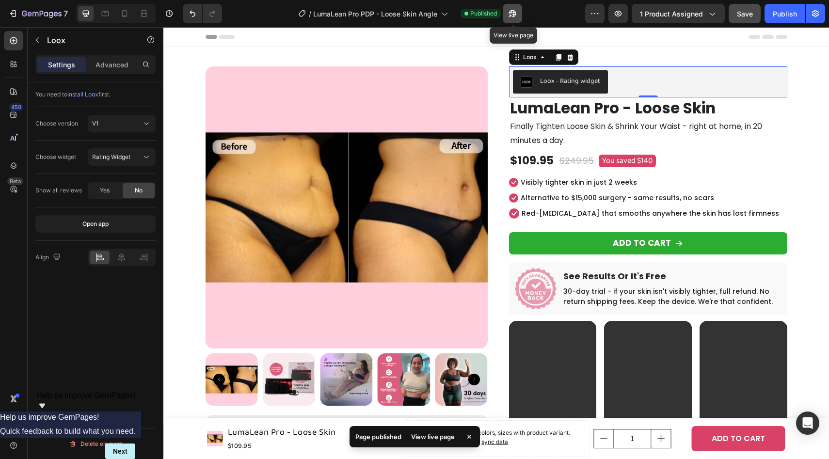
click at [516, 10] on icon "button" at bounding box center [512, 14] width 10 height 10
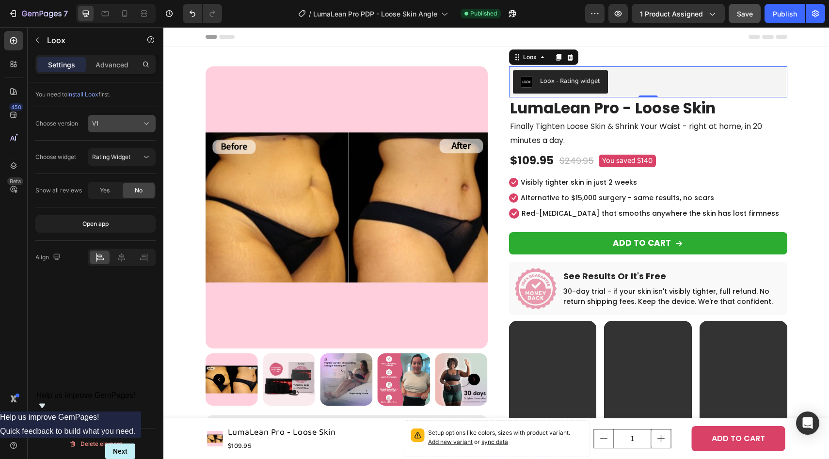
click at [110, 124] on div "V1" at bounding box center [116, 123] width 49 height 9
click at [109, 164] on p "V2" at bounding box center [119, 165] width 55 height 9
click at [113, 160] on span "Product Reviews Widget" at bounding box center [116, 157] width 49 height 9
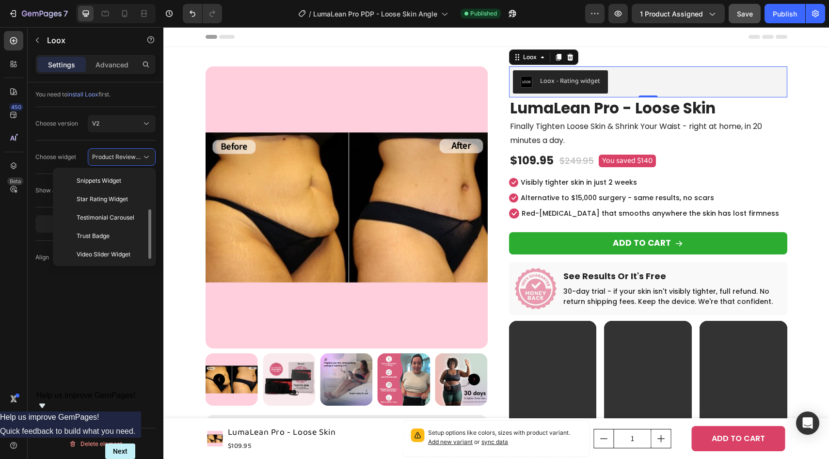
scroll to position [71, 0]
click at [111, 206] on span "Star Rating Widget" at bounding box center [102, 202] width 51 height 9
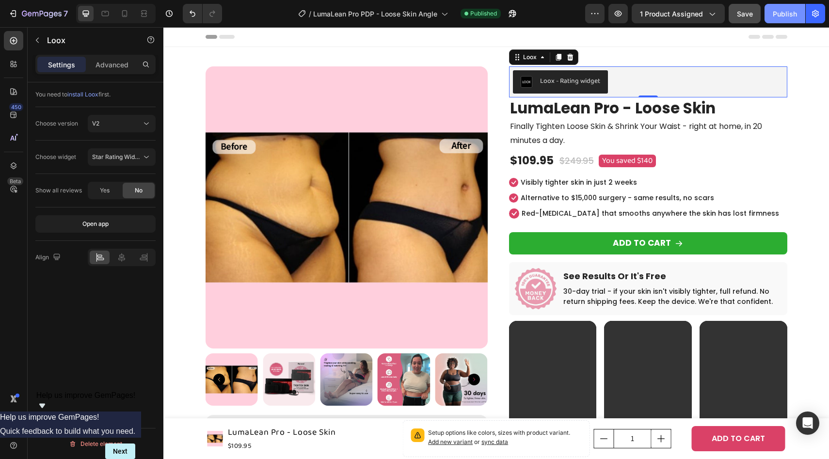
click at [790, 9] on div "Publish" at bounding box center [785, 14] width 24 height 10
click at [119, 163] on button "Star Rating Widget" at bounding box center [122, 156] width 68 height 17
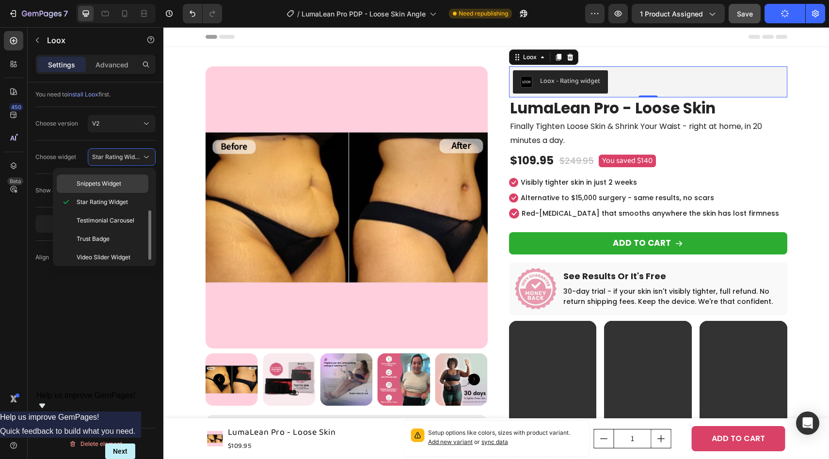
scroll to position [75, 0]
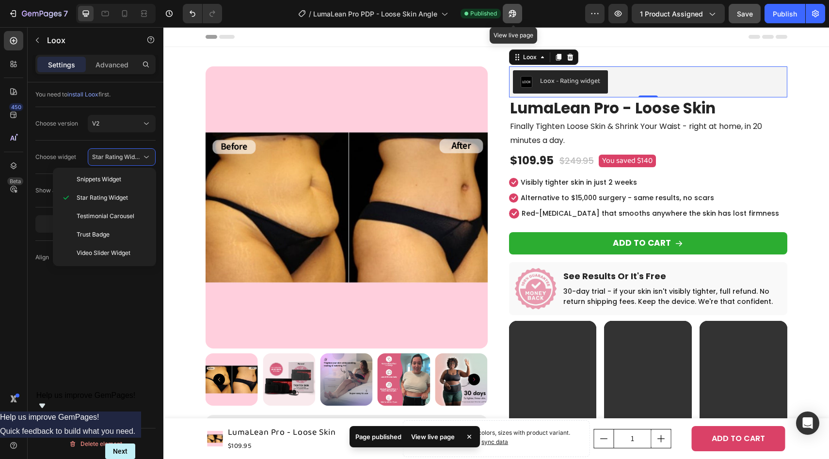
click at [515, 16] on icon "button" at bounding box center [511, 13] width 7 height 7
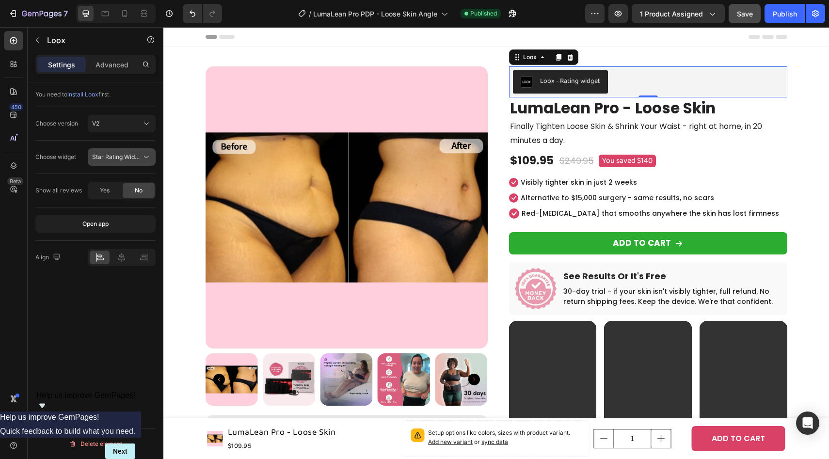
click at [128, 155] on span "Star Rating Widget" at bounding box center [117, 156] width 51 height 7
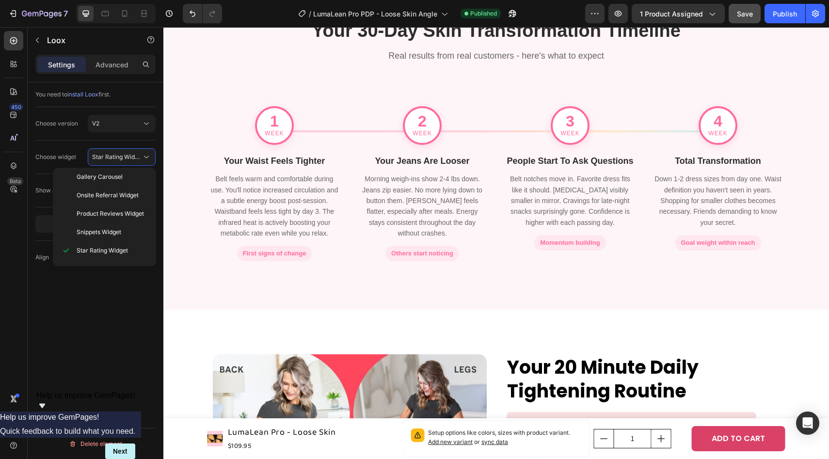
scroll to position [2842, 0]
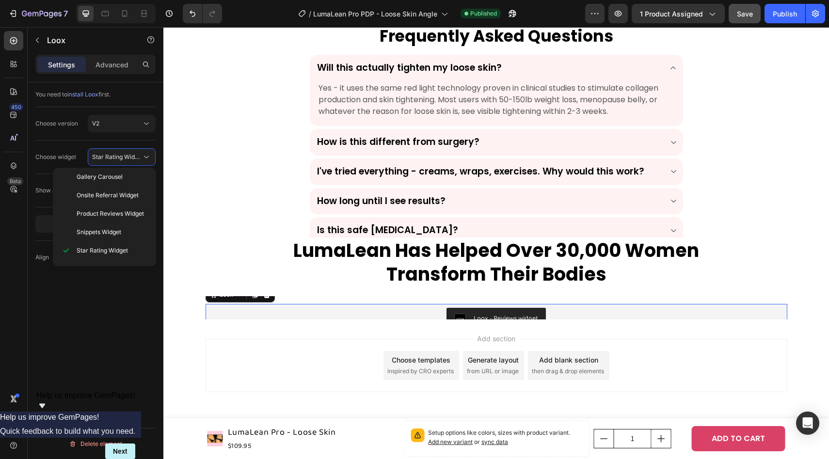
click at [374, 316] on div "Loox - Reviews widget" at bounding box center [496, 319] width 574 height 23
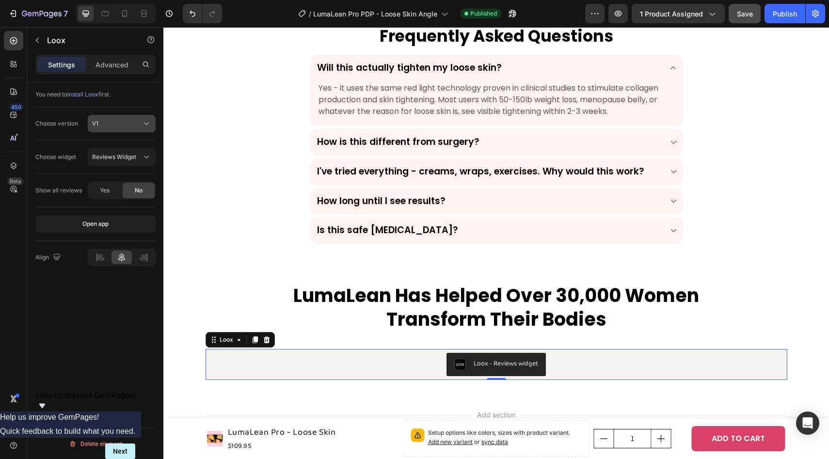
click at [116, 123] on div "V1" at bounding box center [116, 123] width 49 height 9
click at [111, 164] on p "V2" at bounding box center [119, 165] width 55 height 9
click at [124, 156] on span "Cards Carousel" at bounding box center [113, 156] width 43 height 7
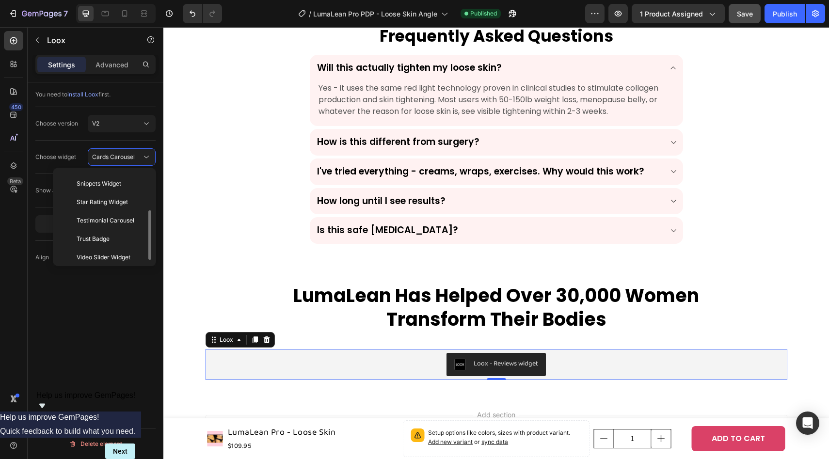
scroll to position [75, 0]
click at [113, 219] on span "Testimonial Carousel" at bounding box center [106, 216] width 58 height 9
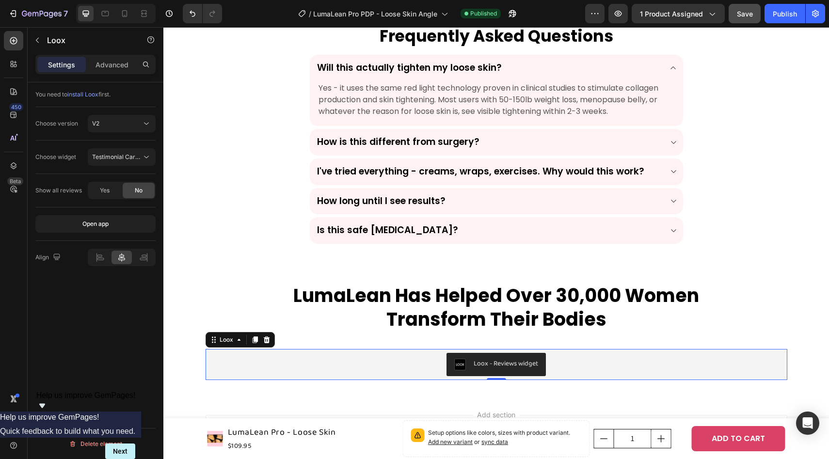
click at [127, 143] on div "Choose widget Testimonial Carousel" at bounding box center [95, 157] width 120 height 33
click at [127, 151] on button "Testimonial Carousel" at bounding box center [122, 156] width 68 height 17
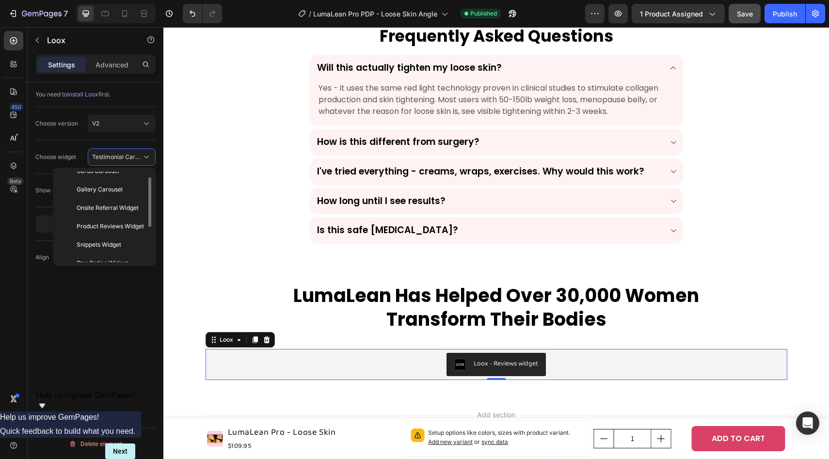
scroll to position [0, 0]
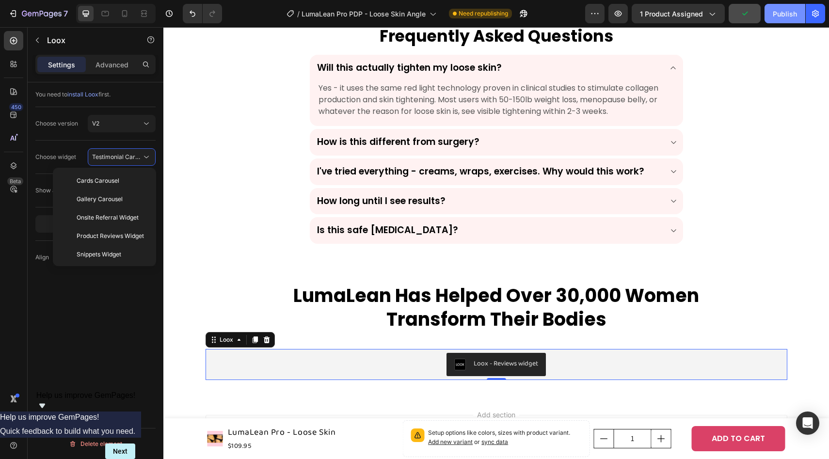
click at [786, 16] on div "Publish" at bounding box center [785, 14] width 24 height 10
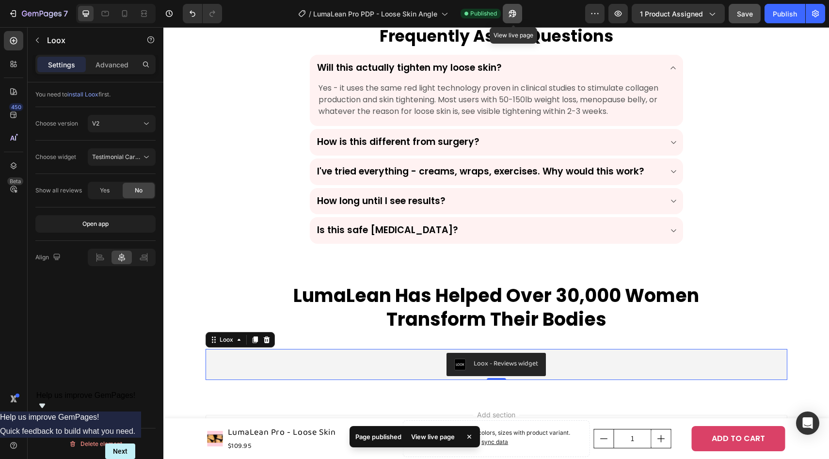
click at [519, 12] on button "button" at bounding box center [512, 13] width 19 height 19
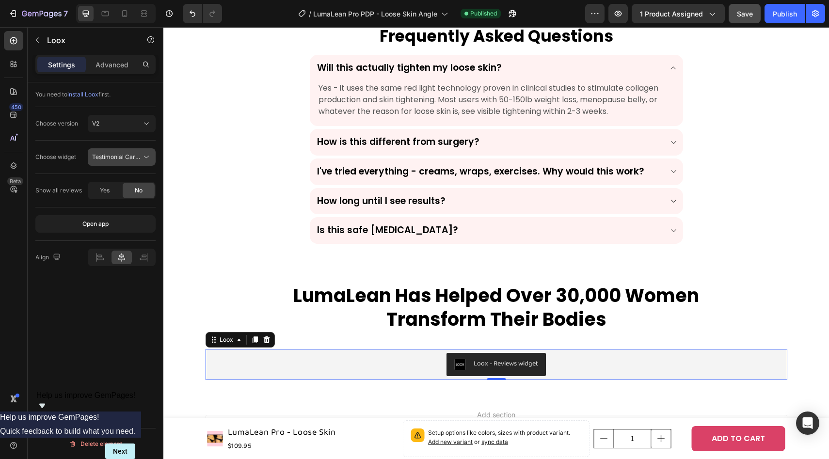
click at [127, 152] on div "Testimonial Carousel" at bounding box center [121, 157] width 59 height 10
click at [136, 105] on div "You need to install Loox first." at bounding box center [95, 94] width 120 height 25
click at [13, 65] on icon at bounding box center [12, 65] width 3 height 3
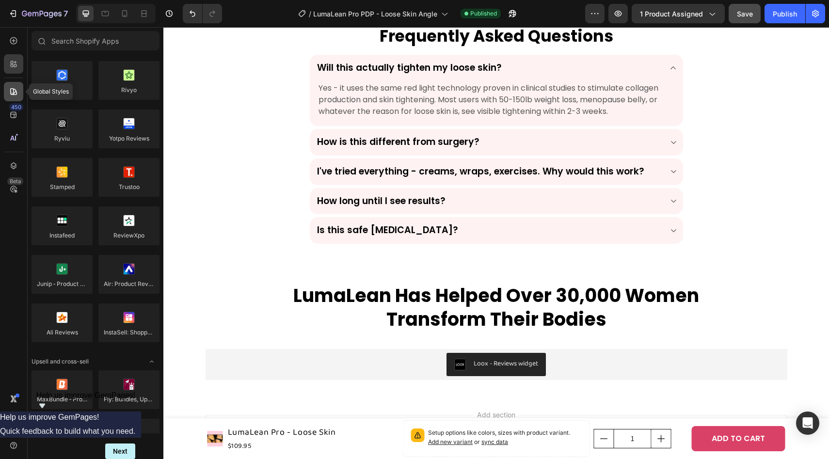
click at [9, 92] on icon at bounding box center [14, 92] width 10 height 10
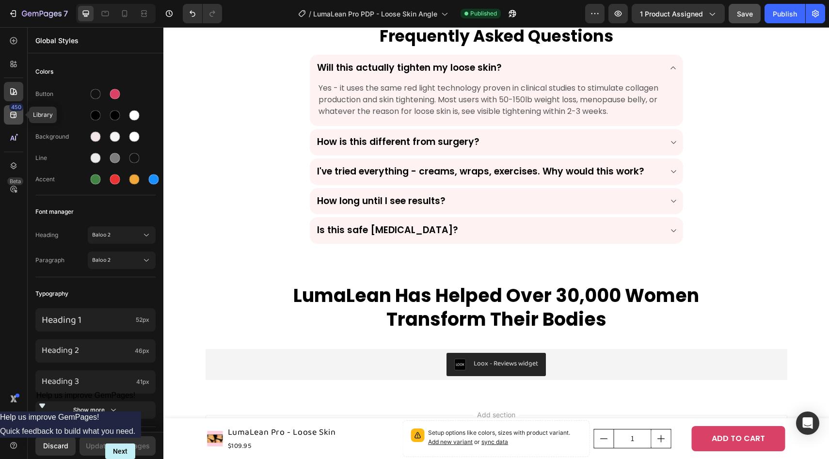
click at [9, 120] on div "450" at bounding box center [13, 114] width 19 height 19
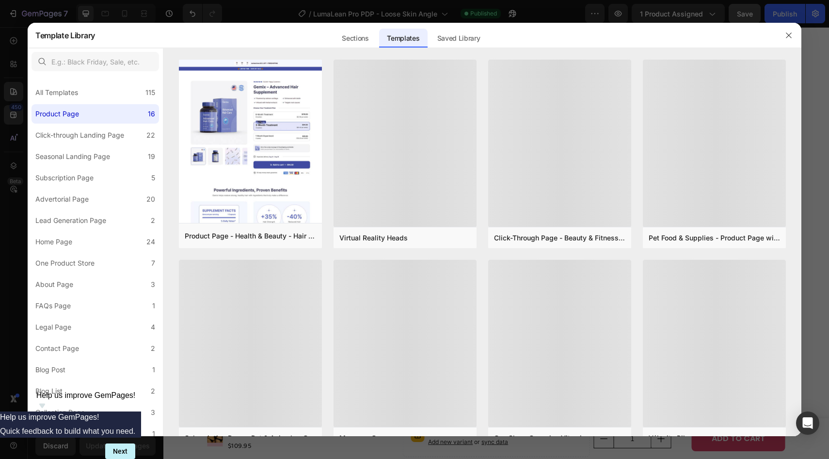
click at [10, 128] on div at bounding box center [414, 229] width 829 height 459
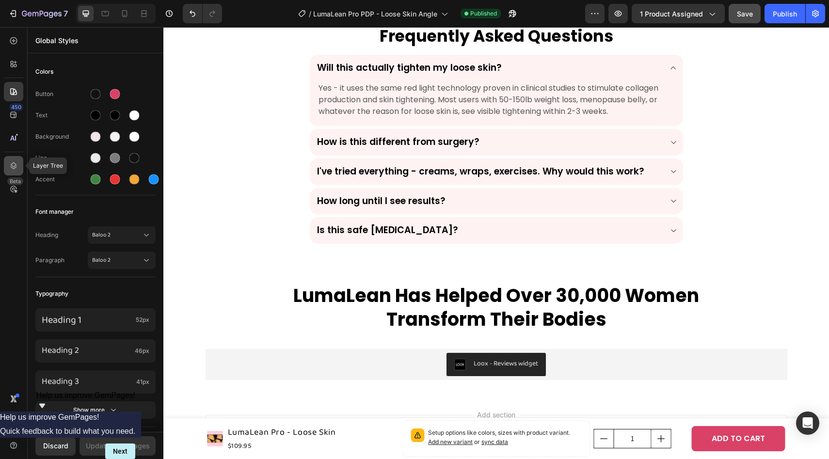
click at [13, 171] on div at bounding box center [13, 165] width 19 height 19
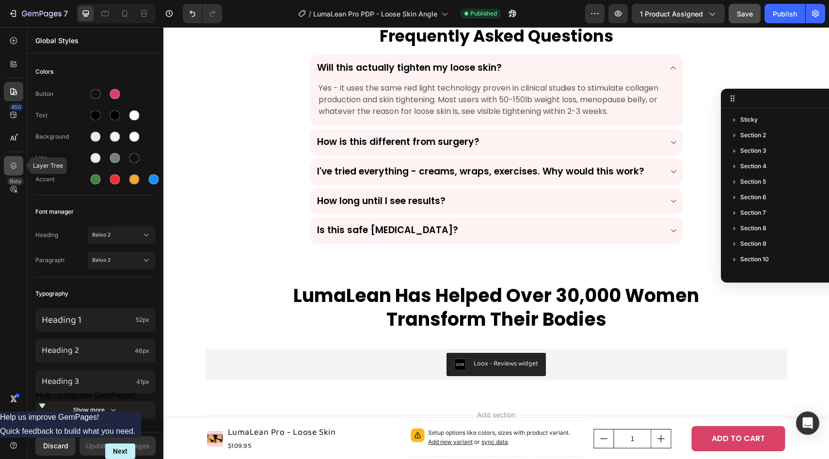
click at [16, 169] on icon at bounding box center [14, 166] width 10 height 10
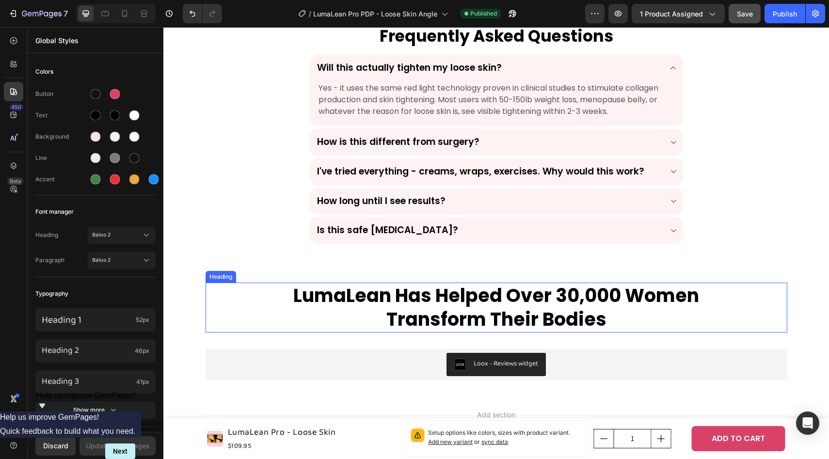
click at [368, 319] on h2 "LumaLean Has Helped Over 30,000 Women Transform Their Bodies" at bounding box center [496, 308] width 436 height 50
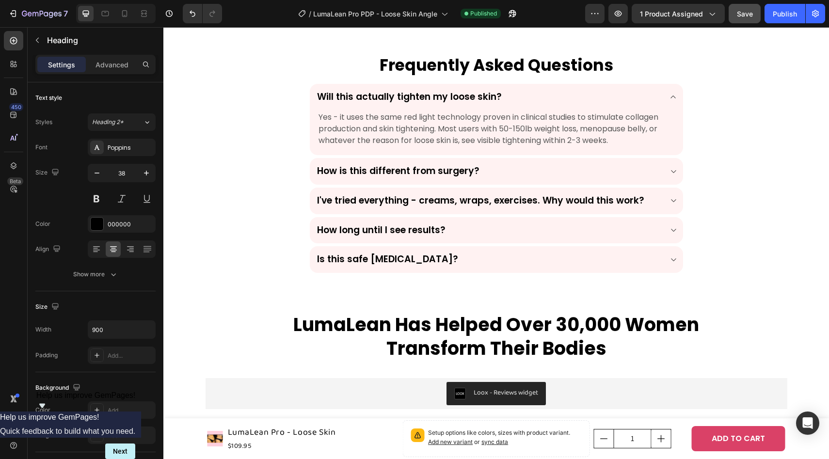
scroll to position [2815, 0]
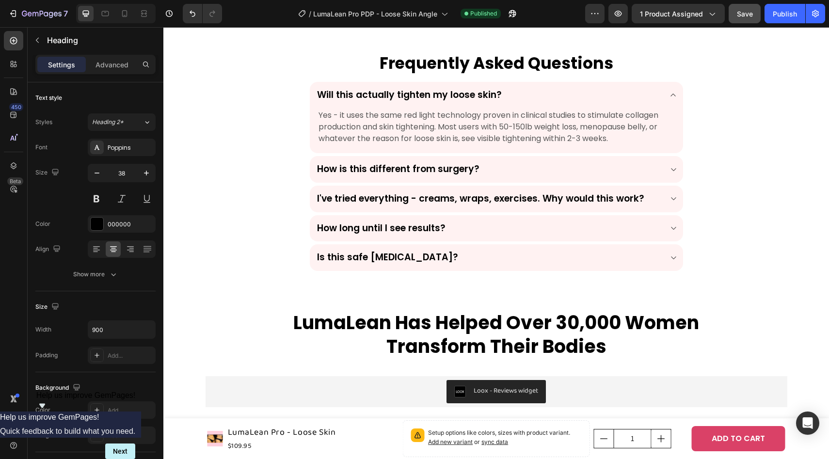
click at [426, 328] on h2 "LumaLean Has Helped Over 30,000 Women Transform Their Bodies" at bounding box center [496, 335] width 436 height 50
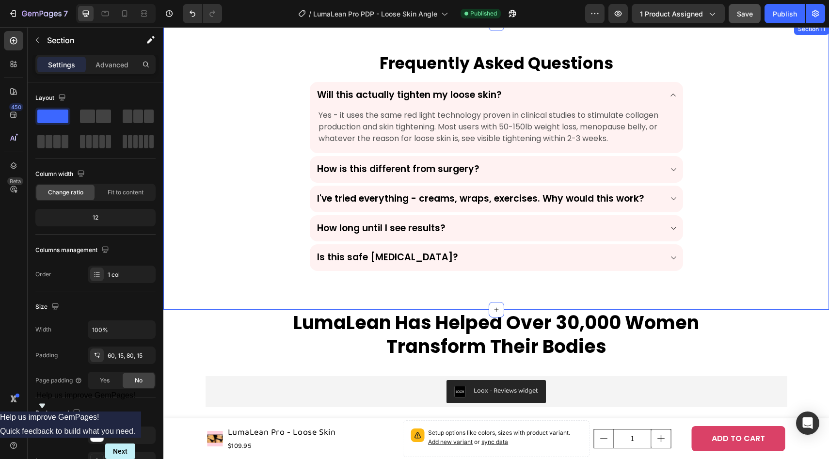
click at [464, 281] on div "Frequently Asked Questions Heading Row Will this actually tighten my loose skin…" at bounding box center [495, 166] width 665 height 286
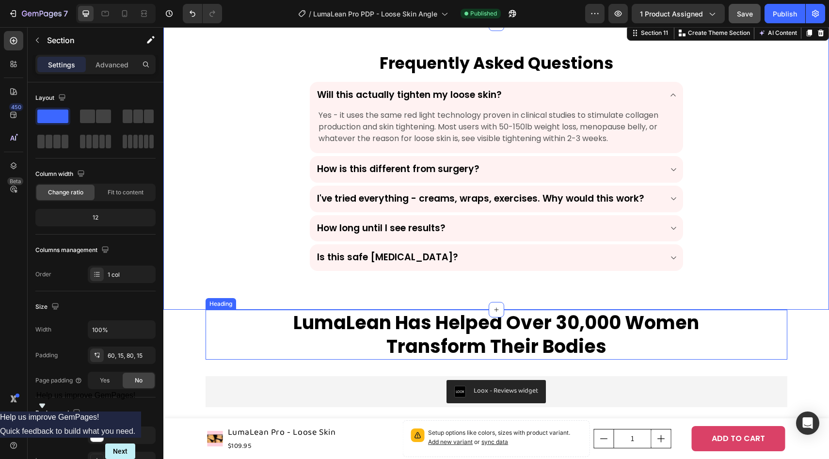
click at [441, 338] on p "LumaLean Has Helped Over 30,000 Women Transform Their Bodies" at bounding box center [496, 335] width 434 height 48
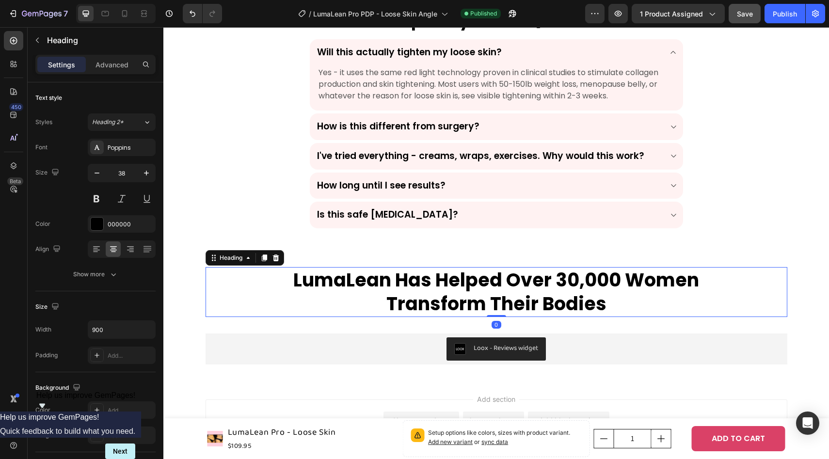
scroll to position [2893, 0]
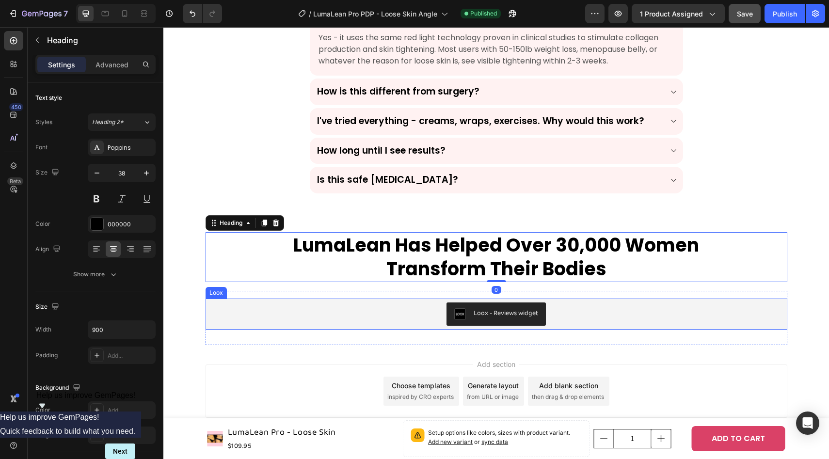
click at [322, 313] on div "Loox - Reviews widget" at bounding box center [496, 313] width 574 height 23
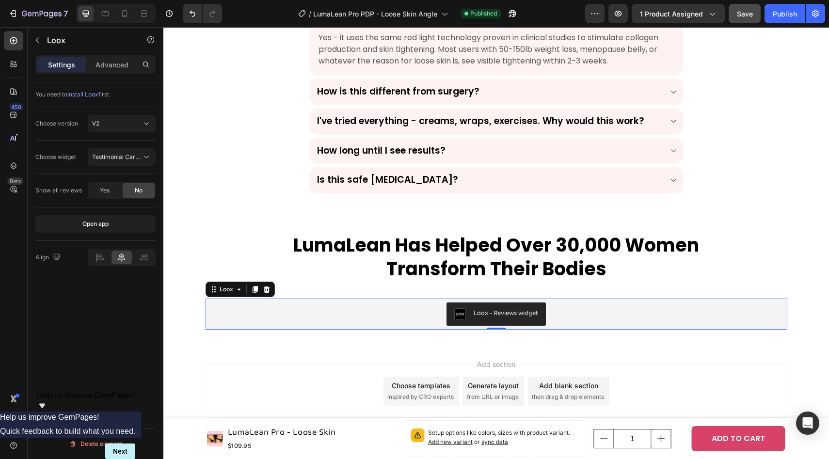
click at [141, 114] on div "Choose version V2" at bounding box center [95, 123] width 120 height 33
click at [131, 127] on div "V2" at bounding box center [116, 123] width 49 height 9
click at [71, 116] on div "Choose version" at bounding box center [56, 124] width 43 height 16
click at [116, 161] on div "Testimonial Carousel" at bounding box center [121, 157] width 59 height 10
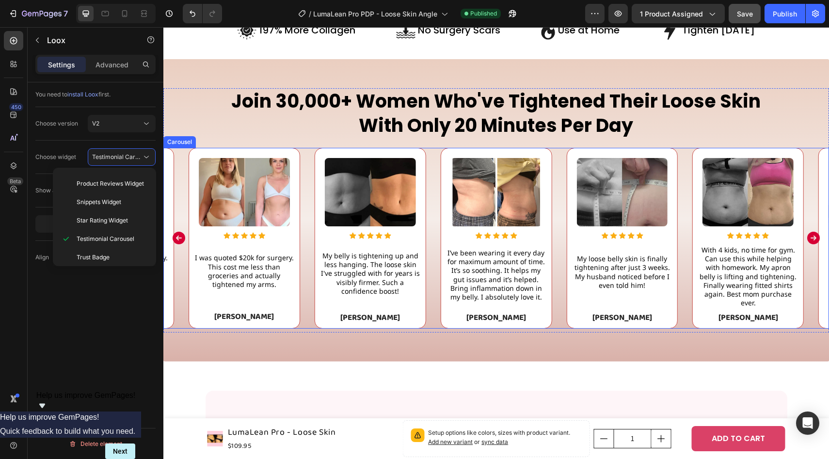
scroll to position [0, 0]
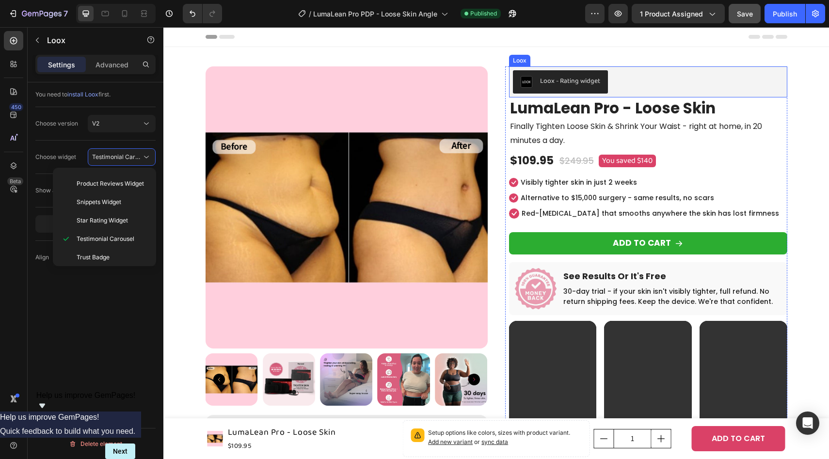
click at [663, 84] on div "Loox - Rating widget" at bounding box center [648, 81] width 270 height 23
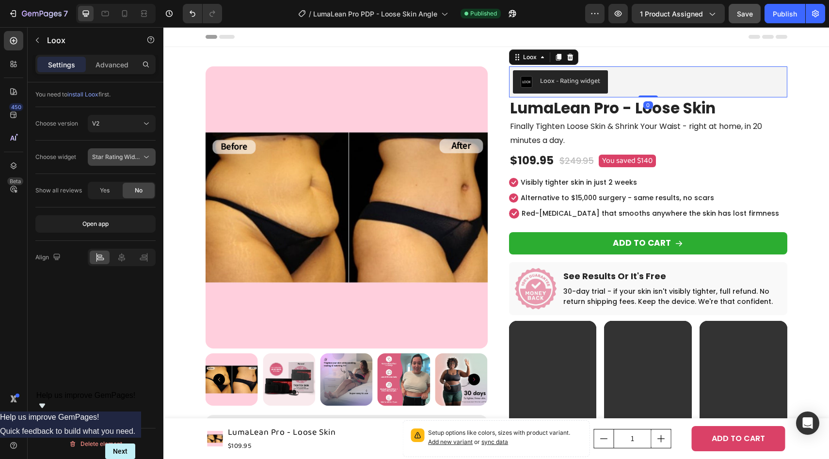
click at [114, 158] on span "Star Rating Widget" at bounding box center [117, 156] width 51 height 7
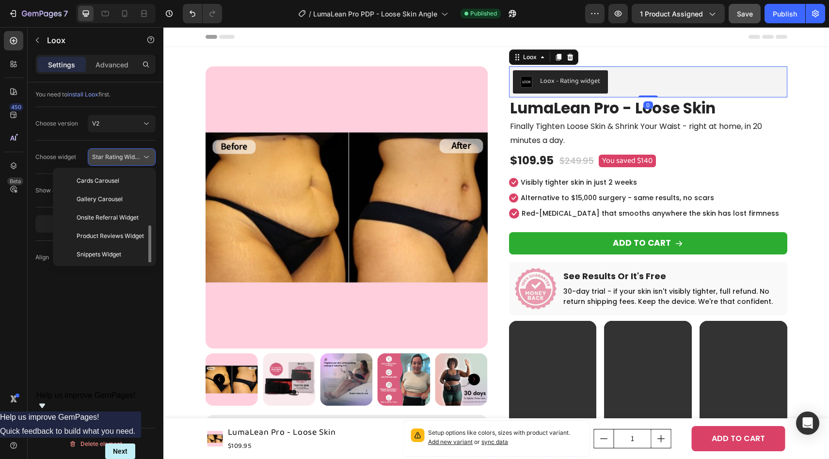
scroll to position [35, 0]
click at [59, 148] on div "Choose widget Star Rating Widget" at bounding box center [95, 156] width 120 height 17
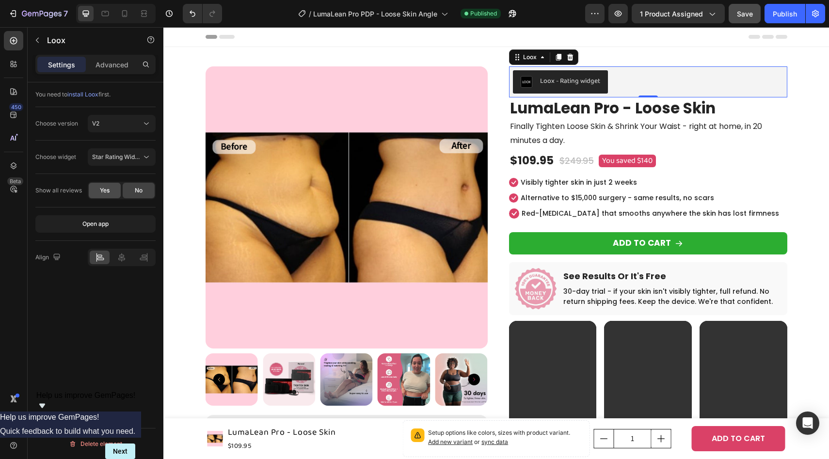
click at [107, 195] on div "Yes" at bounding box center [105, 191] width 32 height 16
click at [773, 17] on button "Publish" at bounding box center [784, 13] width 41 height 19
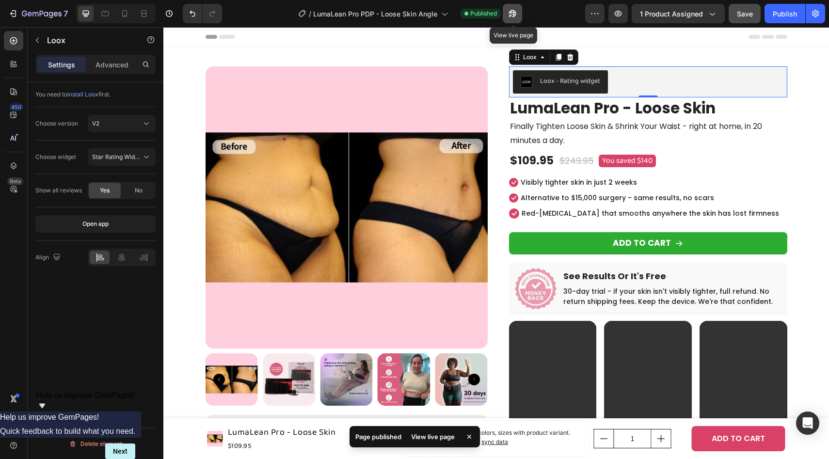
click at [514, 13] on icon "button" at bounding box center [512, 14] width 10 height 10
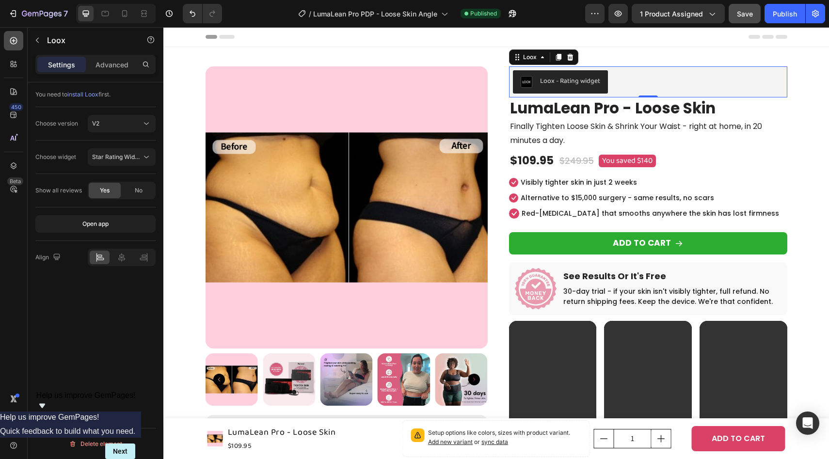
click at [19, 43] on div at bounding box center [13, 40] width 19 height 19
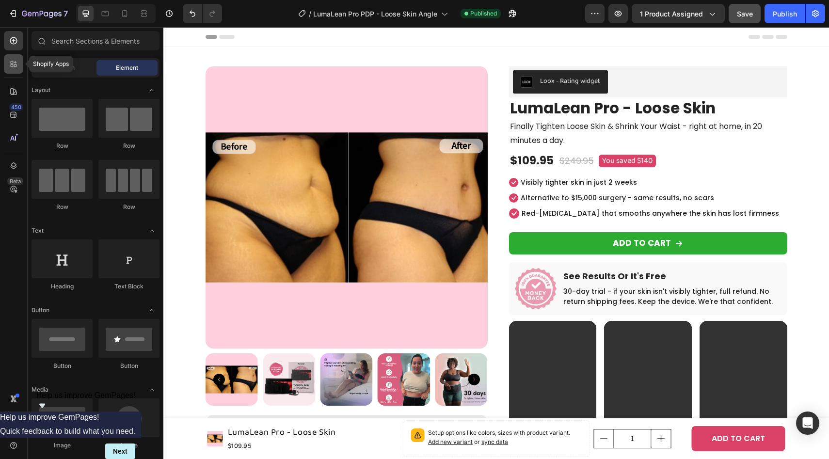
click at [14, 59] on icon at bounding box center [14, 64] width 10 height 10
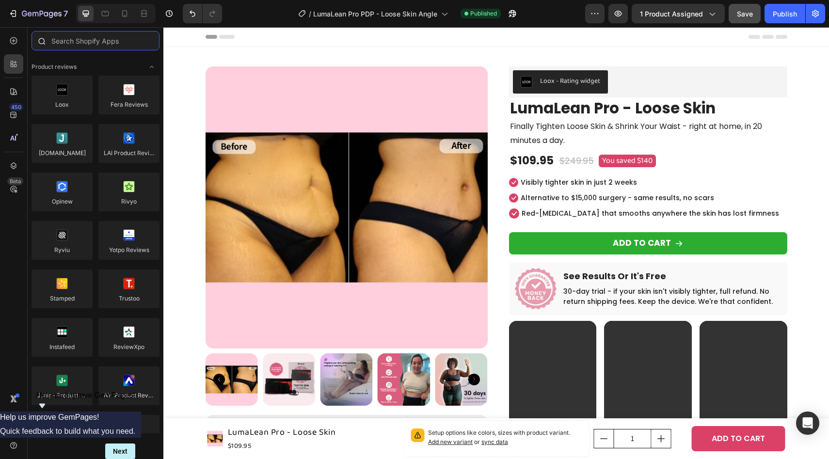
click at [84, 41] on input "text" at bounding box center [96, 40] width 128 height 19
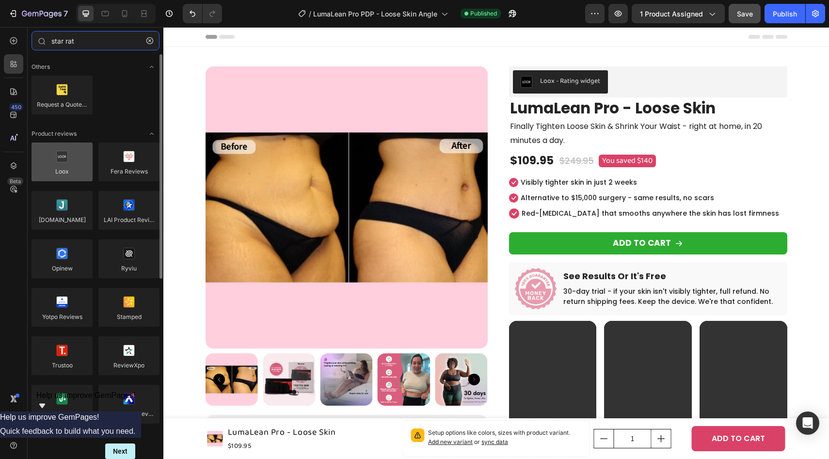
type input "star rat"
click at [68, 156] on div at bounding box center [62, 161] width 61 height 39
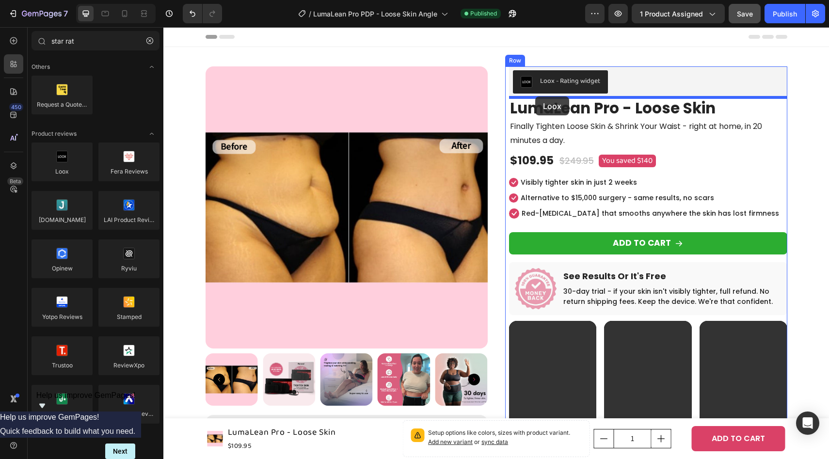
drag, startPoint x: 223, startPoint y: 190, endPoint x: 535, endPoint y: 96, distance: 326.0
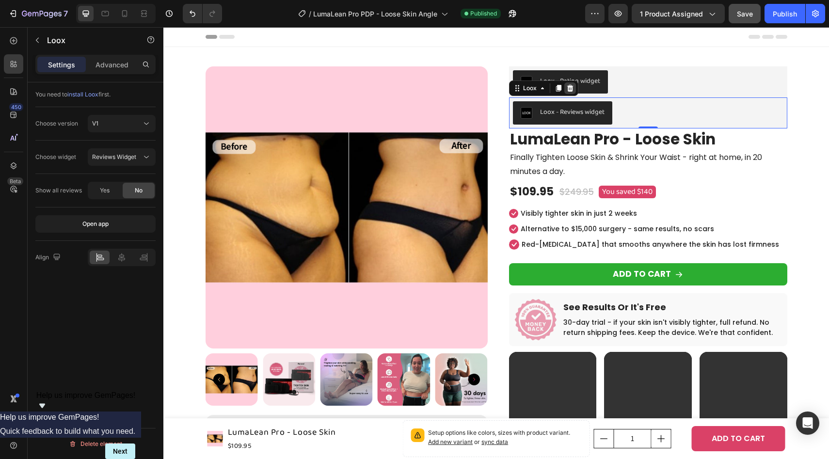
click at [568, 92] on div at bounding box center [570, 88] width 12 height 12
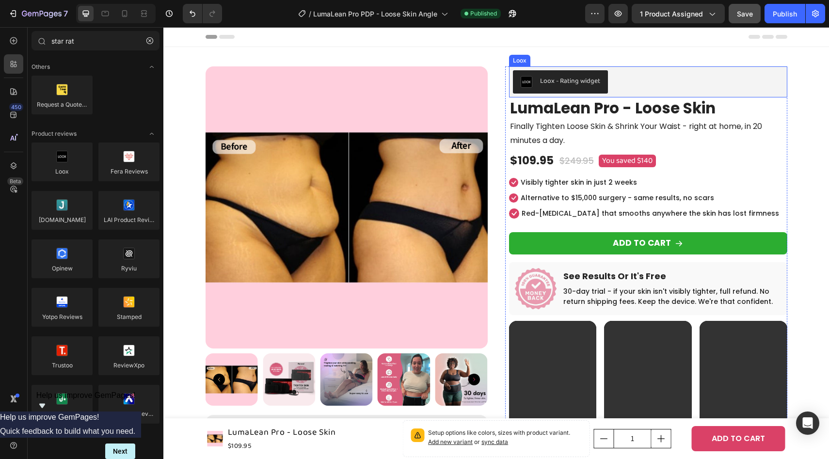
click at [684, 90] on div "Loox - Rating widget" at bounding box center [648, 81] width 270 height 23
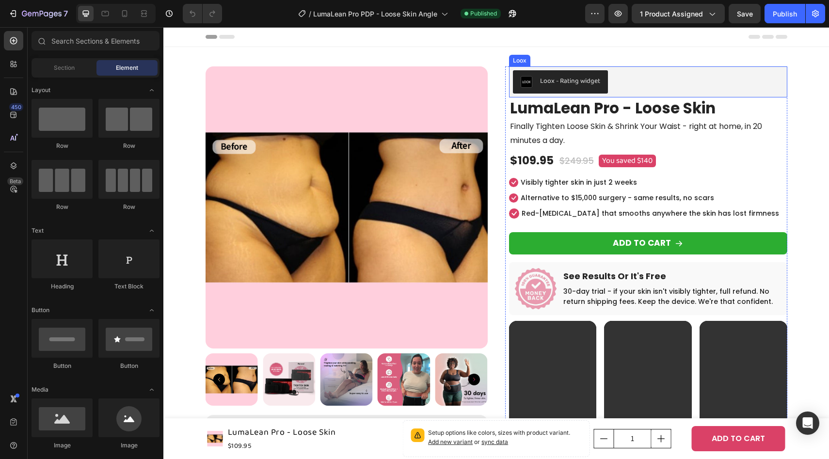
click at [690, 79] on div "Loox - Rating widget" at bounding box center [648, 81] width 270 height 23
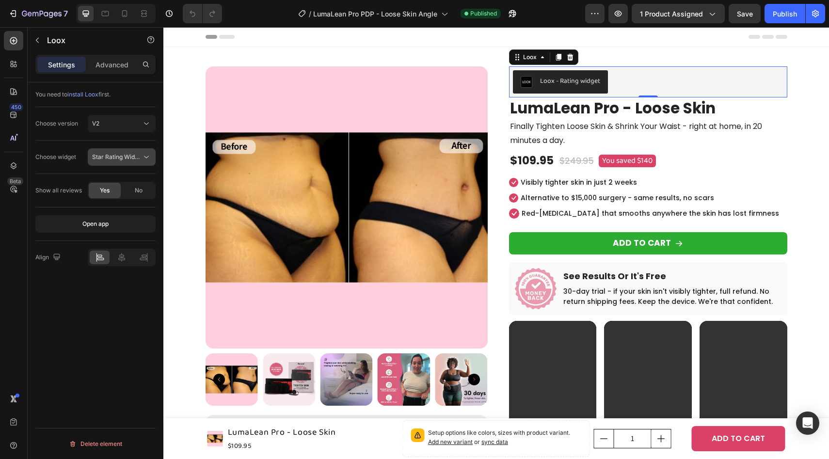
click at [103, 159] on span "Star Rating Widget" at bounding box center [117, 156] width 51 height 7
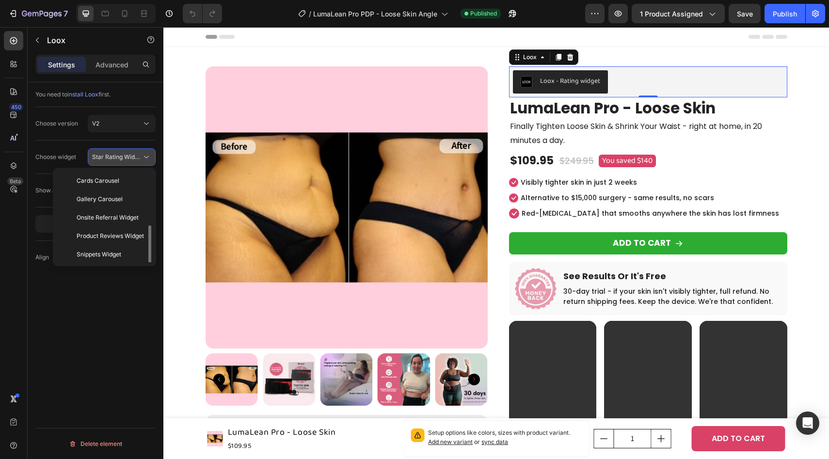
scroll to position [35, 0]
click at [111, 159] on span "Star Rating Widget" at bounding box center [117, 156] width 51 height 7
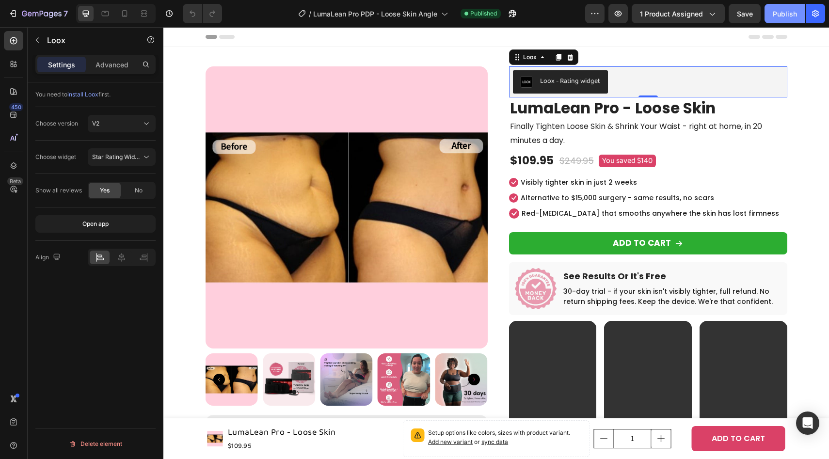
click at [777, 11] on div "Publish" at bounding box center [785, 14] width 24 height 10
click at [520, 13] on button "button" at bounding box center [512, 13] width 19 height 19
click at [12, 37] on icon at bounding box center [14, 41] width 10 height 10
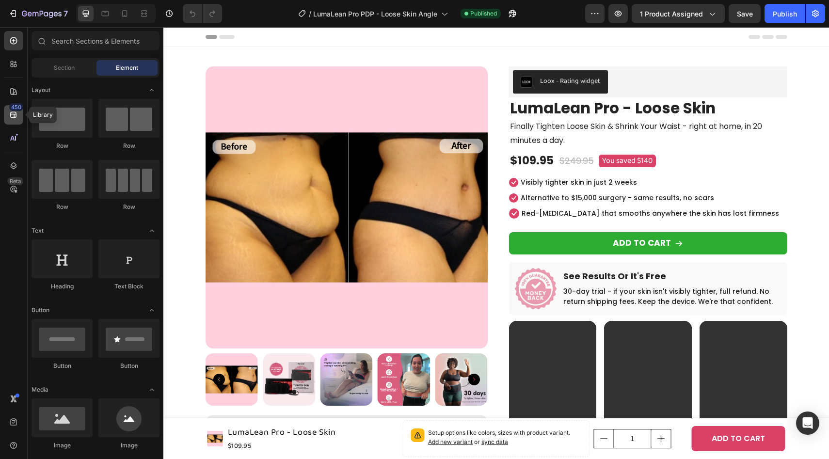
click at [13, 109] on div "450" at bounding box center [16, 107] width 14 height 8
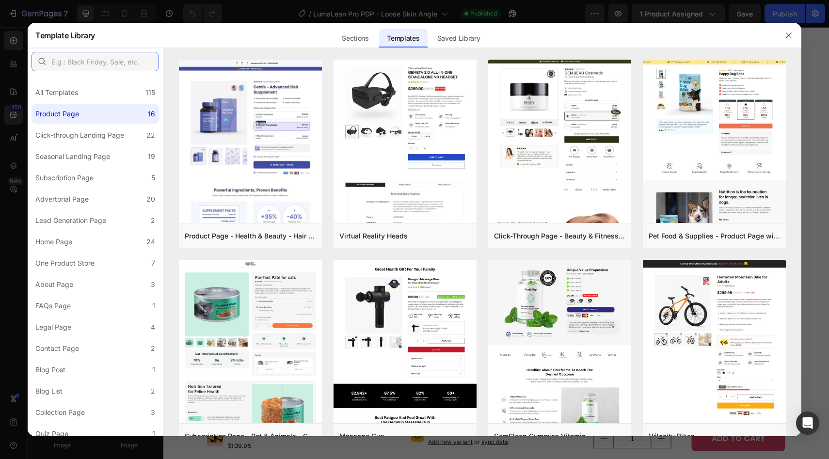
click at [104, 63] on input "text" at bounding box center [95, 61] width 127 height 19
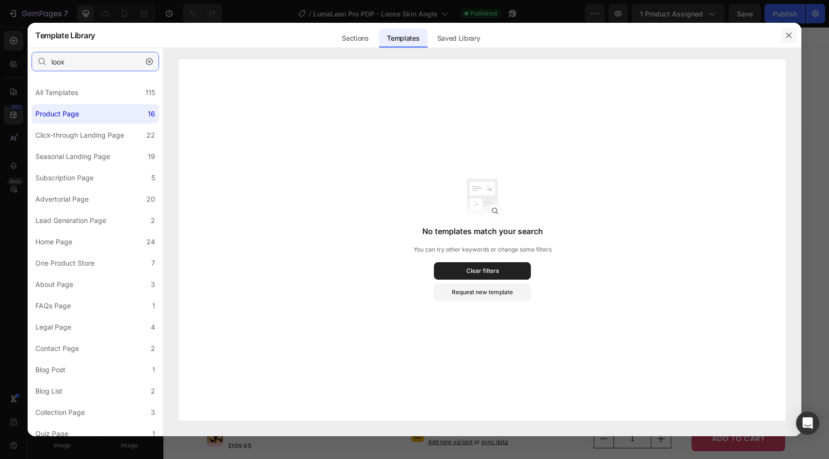
type input "loox"
click at [788, 39] on icon "button" at bounding box center [789, 36] width 8 height 8
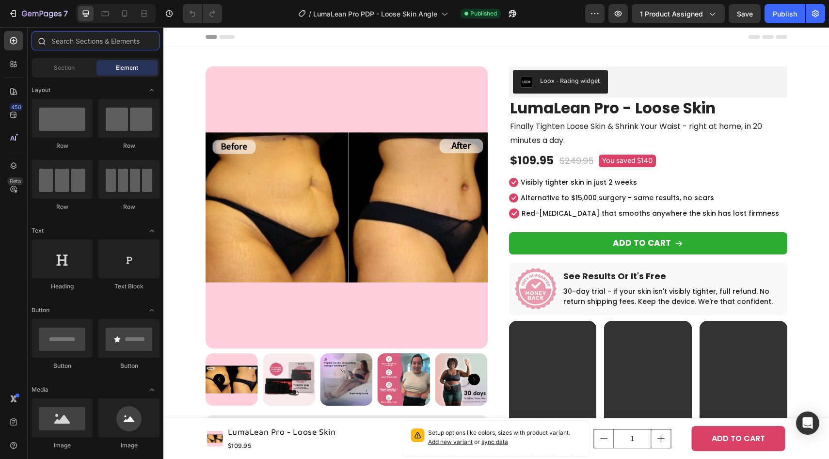
click at [101, 40] on input "text" at bounding box center [96, 40] width 128 height 19
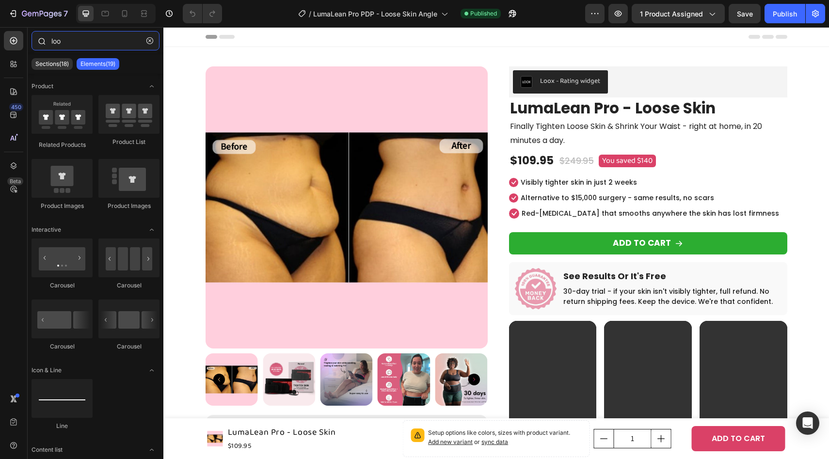
type input "loox"
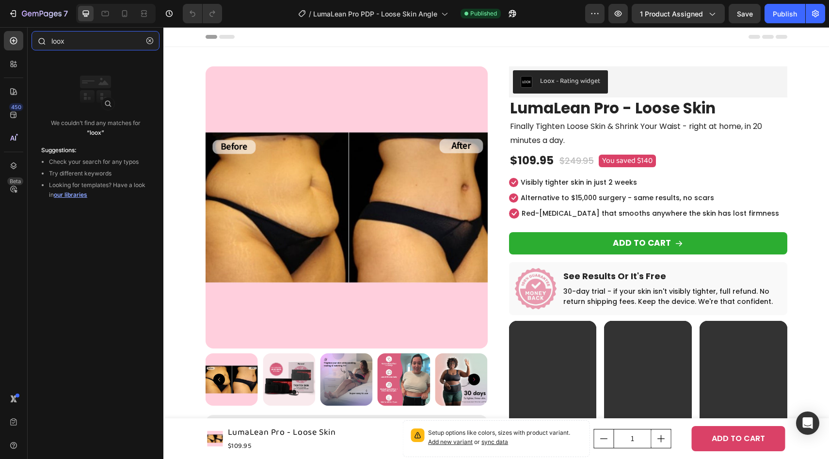
click at [87, 37] on input "loox" at bounding box center [96, 40] width 128 height 19
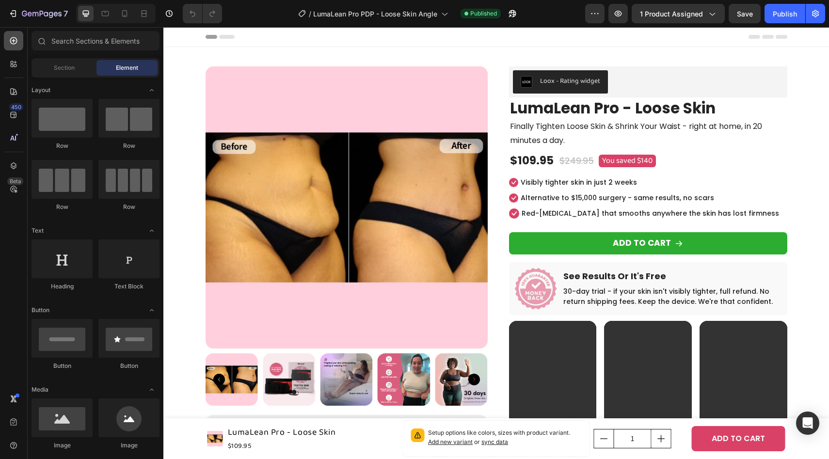
click at [10, 44] on icon at bounding box center [14, 41] width 10 height 10
click at [12, 39] on icon at bounding box center [14, 41] width 10 height 10
click at [69, 41] on input "text" at bounding box center [96, 40] width 128 height 19
click at [15, 87] on icon at bounding box center [14, 92] width 10 height 10
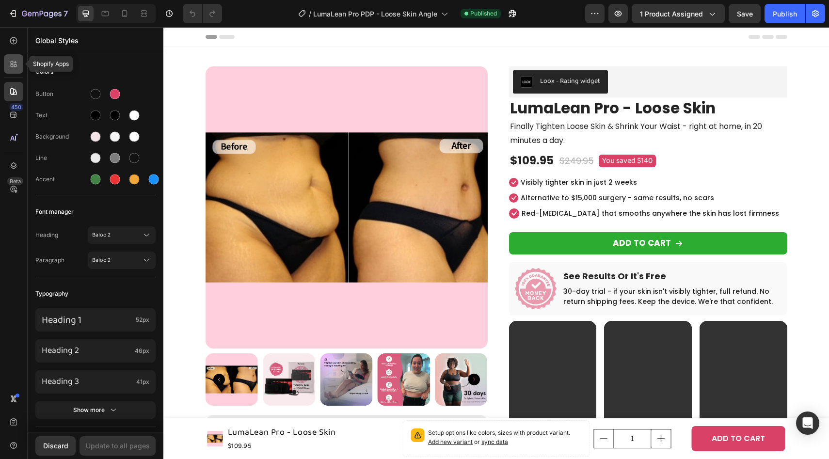
click at [15, 62] on icon at bounding box center [15, 62] width 3 height 3
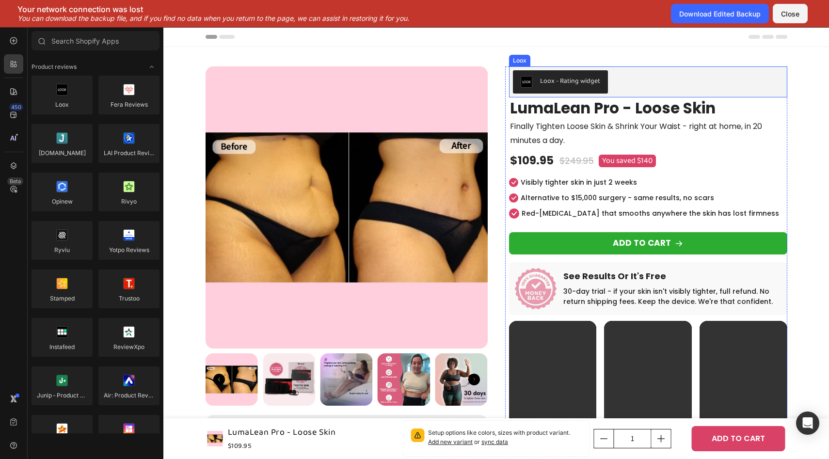
click at [641, 79] on div "Loox - Rating widget" at bounding box center [648, 81] width 270 height 23
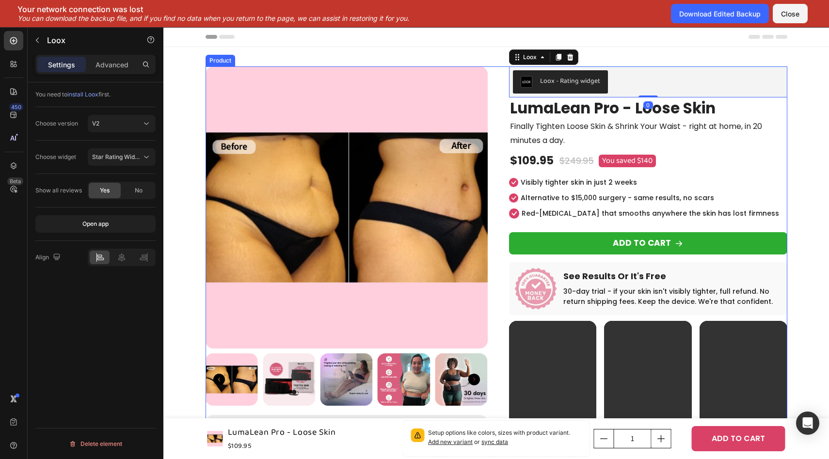
click at [497, 95] on div "Product Images Image Sarah M. Text block 5.00 Text block Icon Icon Icon Icon Ic…" at bounding box center [496, 372] width 582 height 612
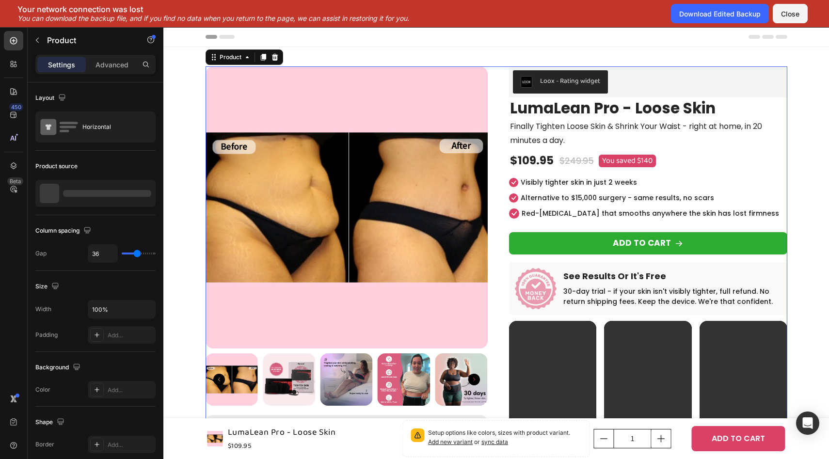
click at [496, 166] on div "Product Images Image Sarah M. Text block 5.00 Text block Icon Icon Icon Icon Ic…" at bounding box center [496, 372] width 582 height 612
click at [511, 164] on div "$109.95" at bounding box center [532, 161] width 46 height 16
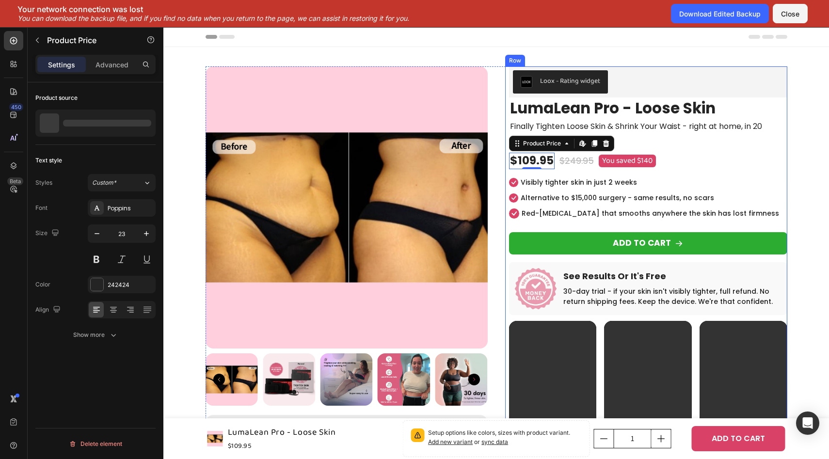
click at [499, 160] on div "Product Images Image Sarah M. Text block 5.00 Text block Icon Icon Icon Icon Ic…" at bounding box center [496, 372] width 582 height 612
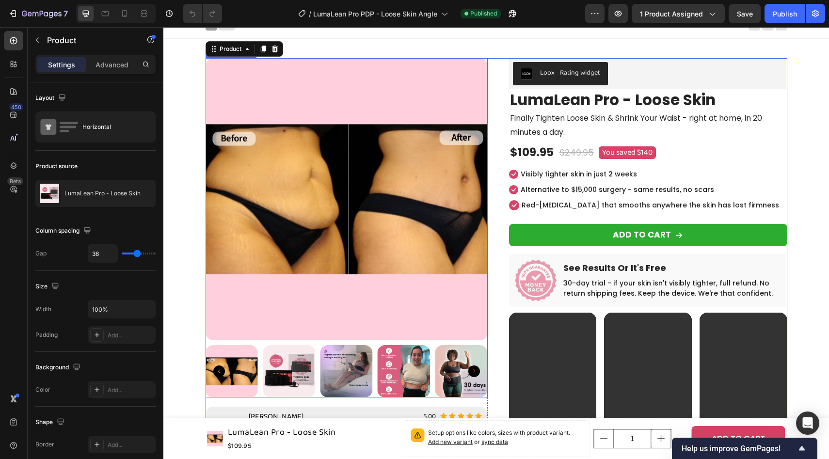
scroll to position [0, 0]
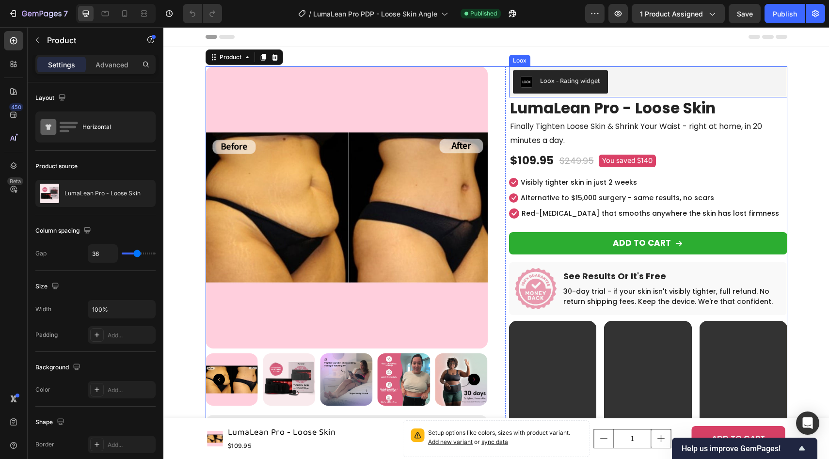
click at [511, 78] on div "Loox - Rating widget" at bounding box center [648, 81] width 278 height 31
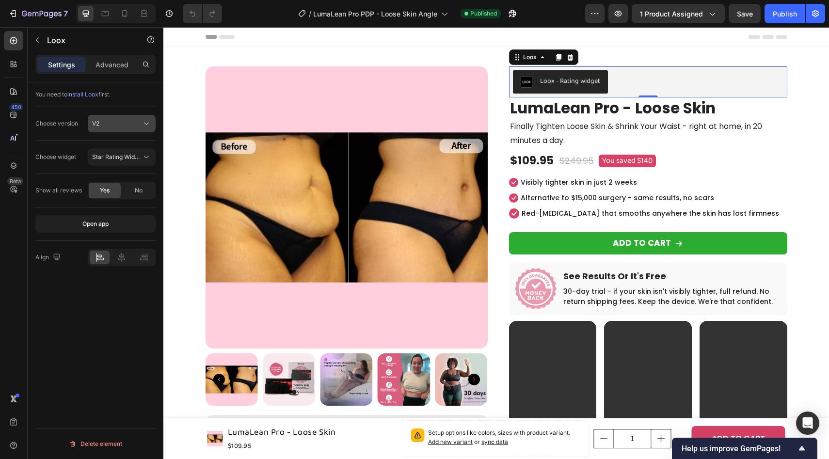
click at [120, 117] on button "V2" at bounding box center [122, 123] width 68 height 17
click at [113, 139] on div "V1" at bounding box center [111, 147] width 79 height 18
click at [113, 155] on span "Rating Widget" at bounding box center [111, 156] width 38 height 7
click at [116, 182] on span "Reviews Widget" at bounding box center [114, 180] width 44 height 9
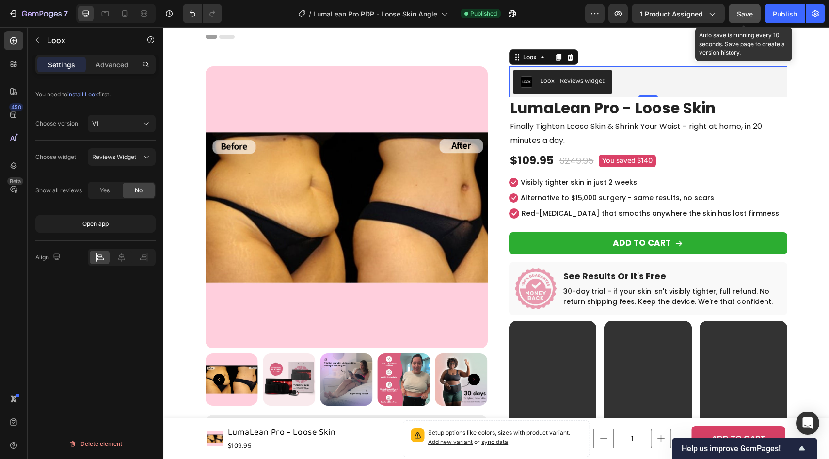
click at [744, 18] on div "Save" at bounding box center [745, 14] width 16 height 10
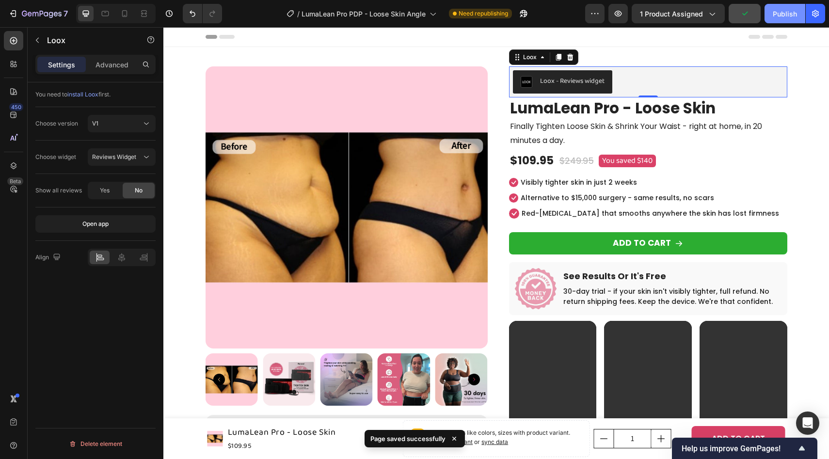
click at [783, 18] on button "Publish" at bounding box center [784, 13] width 41 height 19
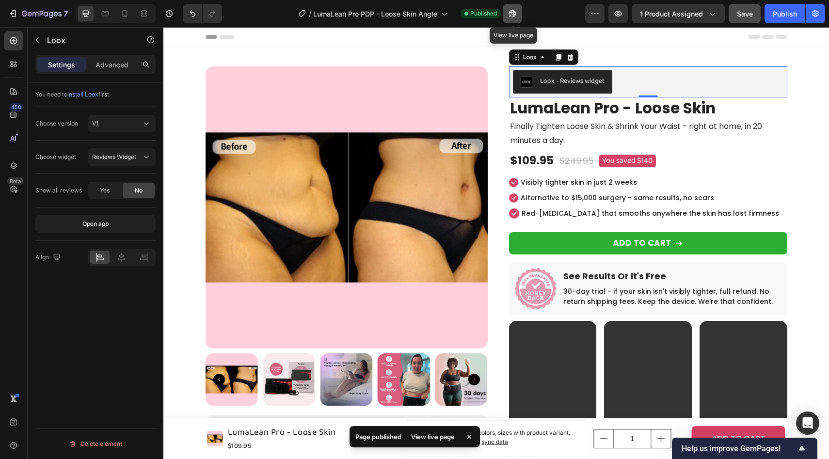
click at [510, 17] on icon "button" at bounding box center [512, 14] width 10 height 10
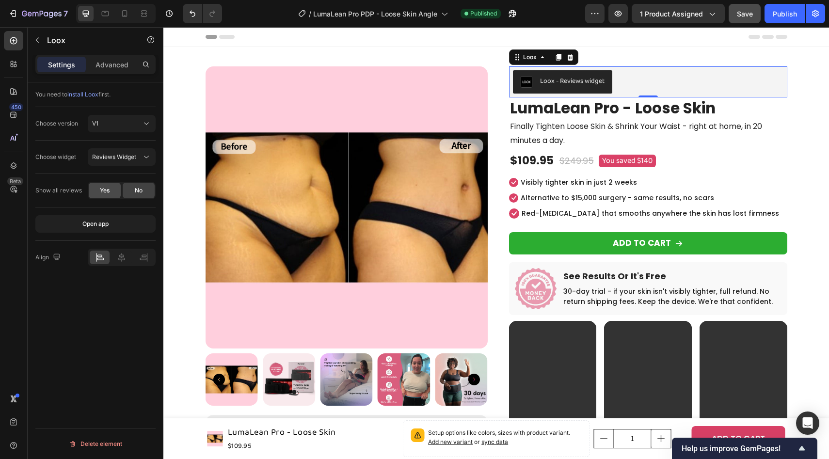
click at [102, 188] on span "Yes" at bounding box center [105, 190] width 10 height 9
click at [793, 17] on div "Publish" at bounding box center [785, 14] width 24 height 10
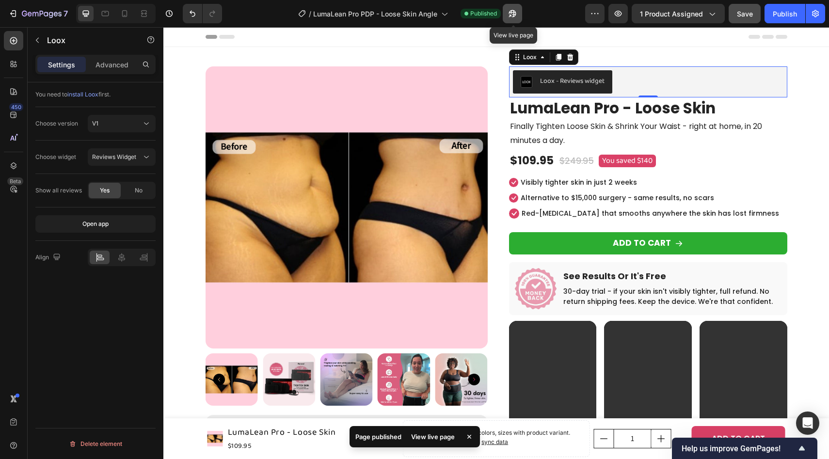
click at [506, 13] on button "button" at bounding box center [512, 13] width 19 height 19
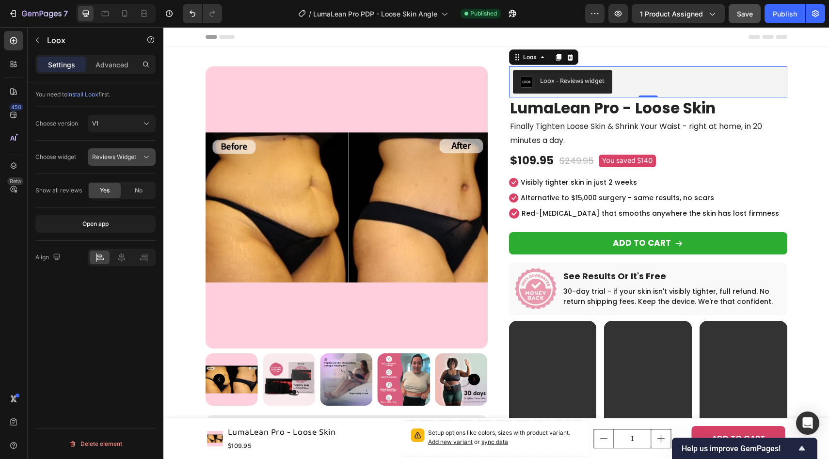
click at [134, 164] on button "Reviews Widget" at bounding box center [122, 156] width 68 height 17
click at [119, 194] on div "Rating Widget" at bounding box center [111, 199] width 79 height 18
click at [790, 11] on div "Publish" at bounding box center [785, 14] width 24 height 10
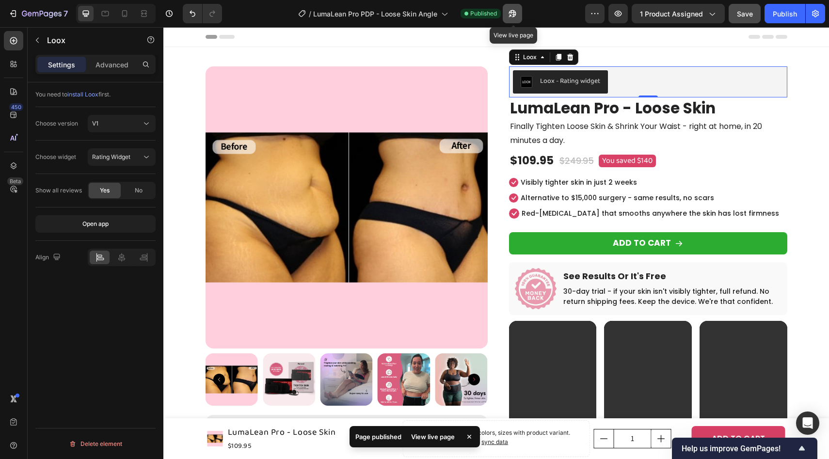
click at [514, 20] on button "button" at bounding box center [512, 13] width 19 height 19
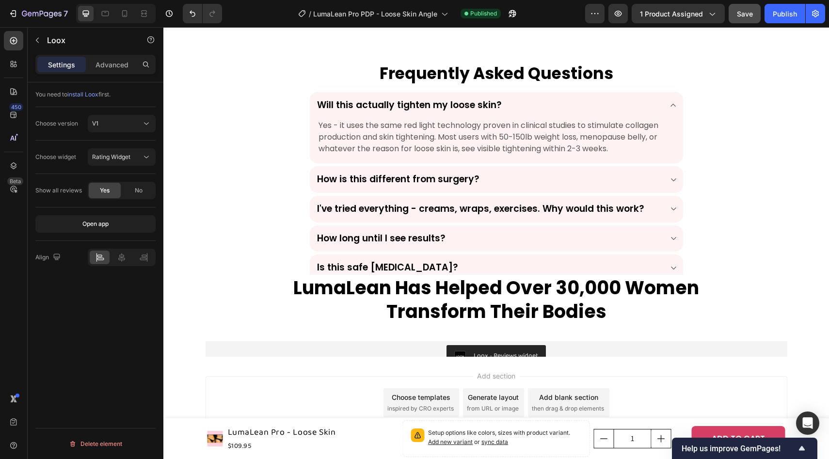
scroll to position [2842, 0]
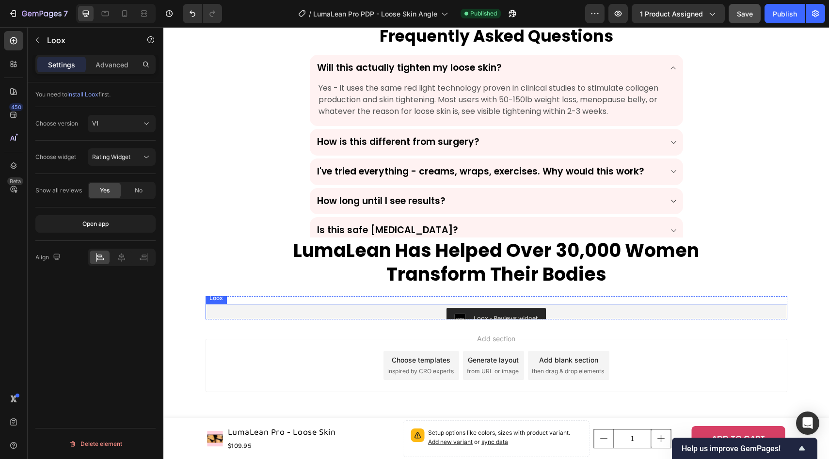
click at [292, 308] on div "Loox - Reviews widget" at bounding box center [496, 319] width 574 height 23
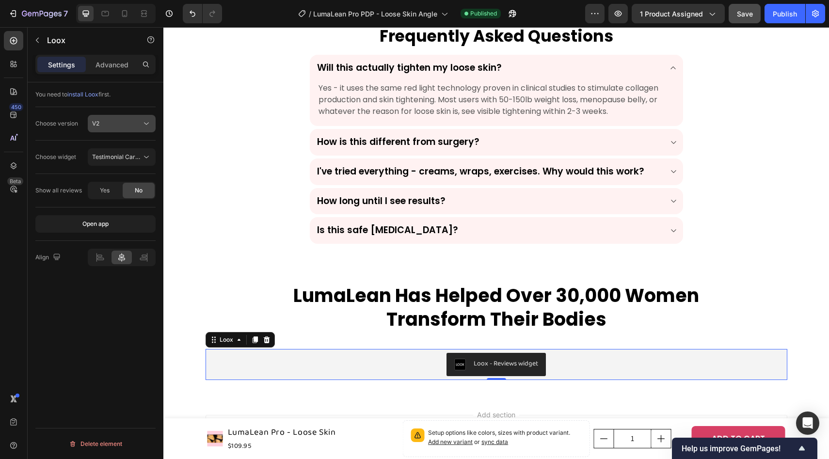
click at [135, 131] on button "V2" at bounding box center [122, 123] width 68 height 17
click at [112, 142] on div "V1" at bounding box center [111, 147] width 79 height 18
click at [112, 154] on span "Reviews Widget" at bounding box center [114, 156] width 44 height 7
click at [124, 135] on div "Choose version V1" at bounding box center [95, 123] width 120 height 33
click at [777, 14] on div "Publish" at bounding box center [785, 14] width 24 height 10
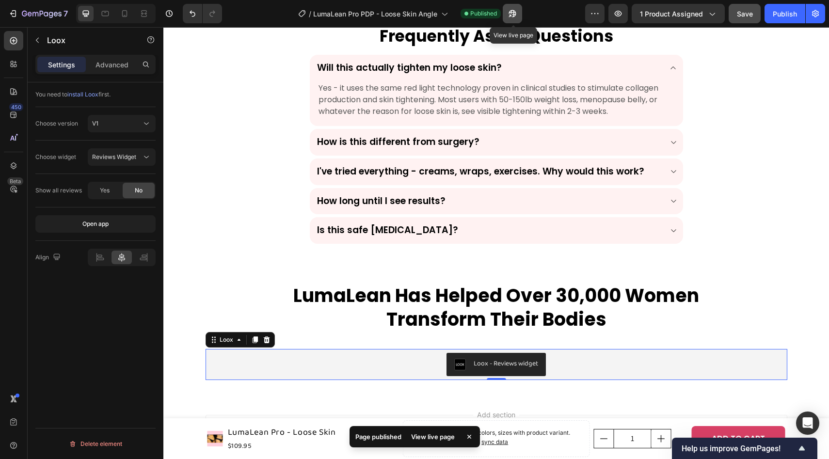
click at [518, 16] on button "button" at bounding box center [512, 13] width 19 height 19
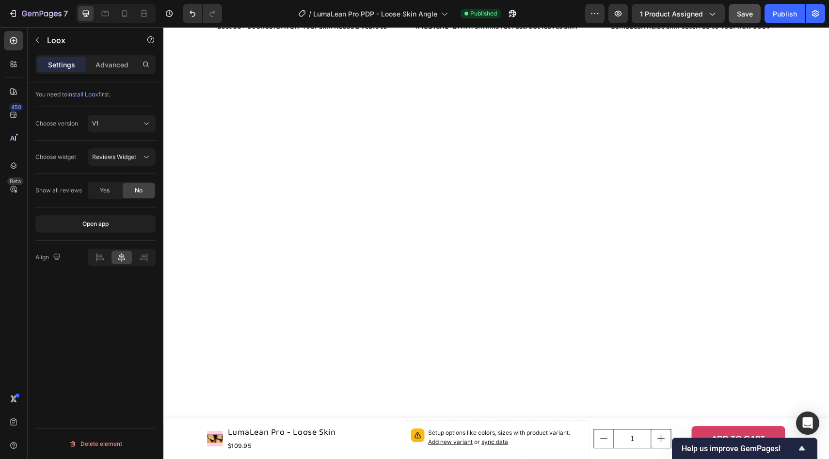
scroll to position [0, 0]
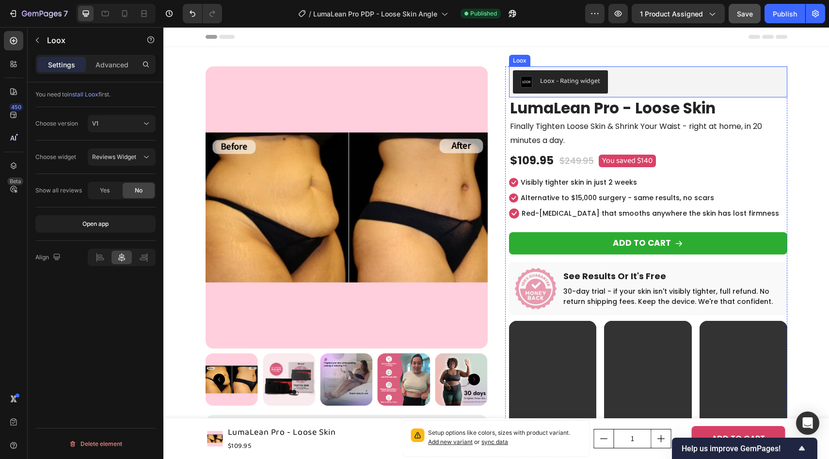
click at [672, 81] on div "Loox - Rating widget" at bounding box center [648, 81] width 270 height 23
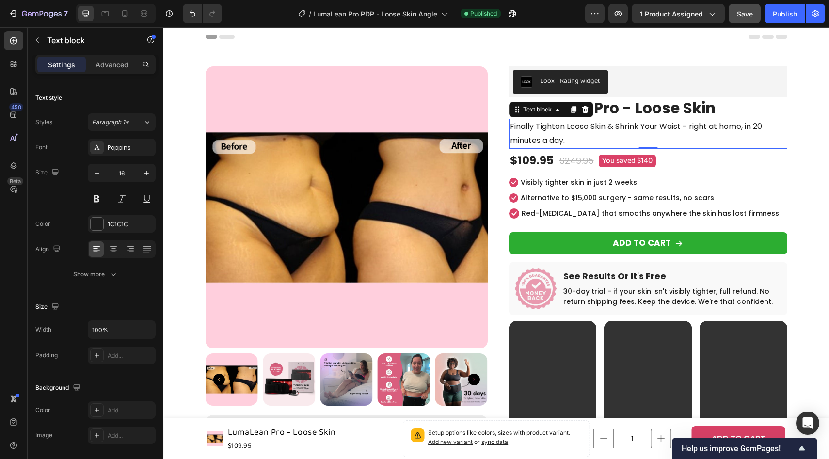
click at [545, 126] on p "Finally Tighten Loose Skin & Shrink Your Waist - right at home, in 20 minutes a…" at bounding box center [648, 134] width 276 height 28
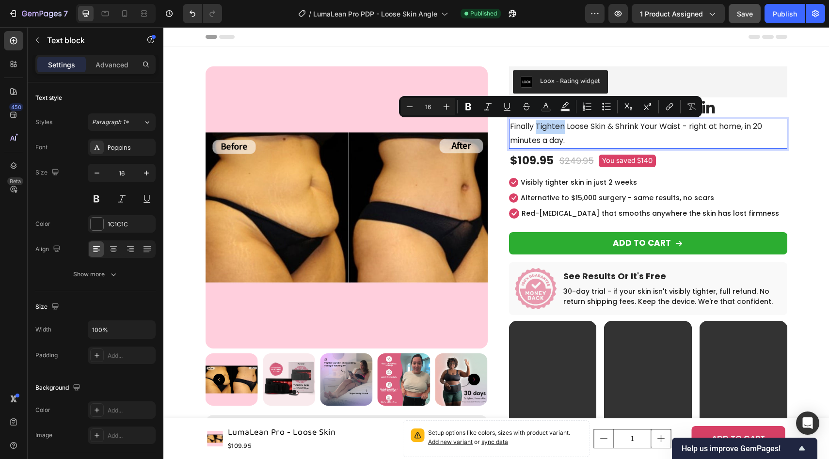
click at [564, 132] on p "Finally Tighten Loose Skin & Shrink Your Waist - right at home, in 20 minutes a…" at bounding box center [648, 134] width 276 height 28
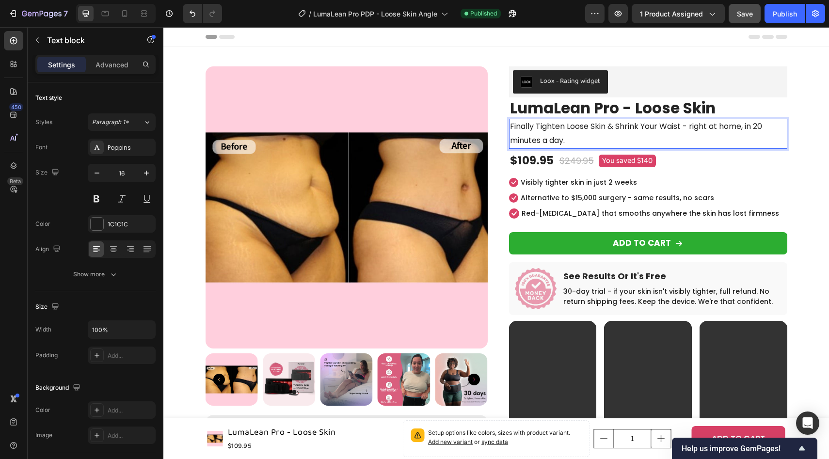
click at [562, 132] on p "Finally Tighten Loose Skin & Shrink Your Waist - right at home, in 20 minutes a…" at bounding box center [648, 134] width 276 height 28
click at [511, 126] on p "Finally Tighten Loose Skin & Shrink Your Waist - right at home, in 20 minutes a…" at bounding box center [648, 134] width 276 height 28
click at [513, 127] on p "Firmer looking skin in just 30 days,Finally Tighten Loose Skin & Shrink Your Wa…" at bounding box center [648, 134] width 276 height 28
click at [510, 127] on p "Firmer looking skin in just 30 days,Finally Tighten Loose Skin & Shrink Your Wa…" at bounding box center [648, 134] width 276 height 28
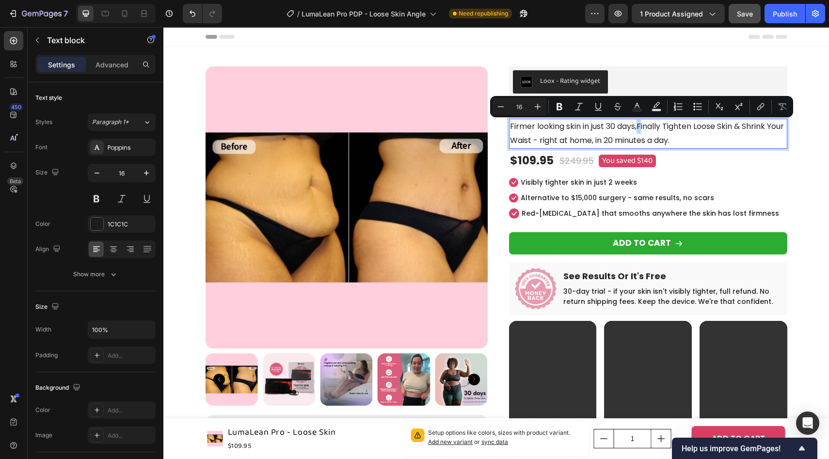
click at [644, 127] on p "Firmer looking skin in just 30 days,Finally Tighten Loose Skin & Shrink Your Wa…" at bounding box center [648, 134] width 276 height 28
click at [559, 126] on p "Firmer looking skin in just 30 days,Finally Tighten Loose Skin & Shrink Your Wa…" at bounding box center [648, 134] width 276 height 28
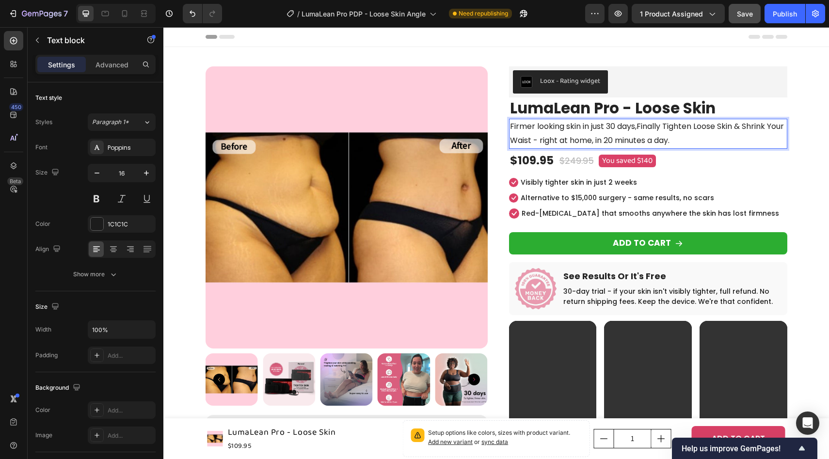
click at [532, 127] on p "Firmer looking skin in just 30 days,Finally Tighten Loose Skin & Shrink Your Wa…" at bounding box center [648, 134] width 276 height 28
click at [533, 128] on p "Firmer looking skin in just 30 days,Finally Tighten Loose Skin & Shrink Your Wa…" at bounding box center [648, 134] width 276 height 28
click at [582, 123] on p "Firmer looking skin in just 30 days,Finally Tighten Loose Skin & Shrink Your Wa…" at bounding box center [648, 134] width 276 height 28
drag, startPoint x: 641, startPoint y: 128, endPoint x: 551, endPoint y: 144, distance: 91.5
click at [551, 144] on p "Firmer looking skin in just 30 days,Finally Tighten Loose Skin & Shrink Your Wa…" at bounding box center [648, 134] width 276 height 28
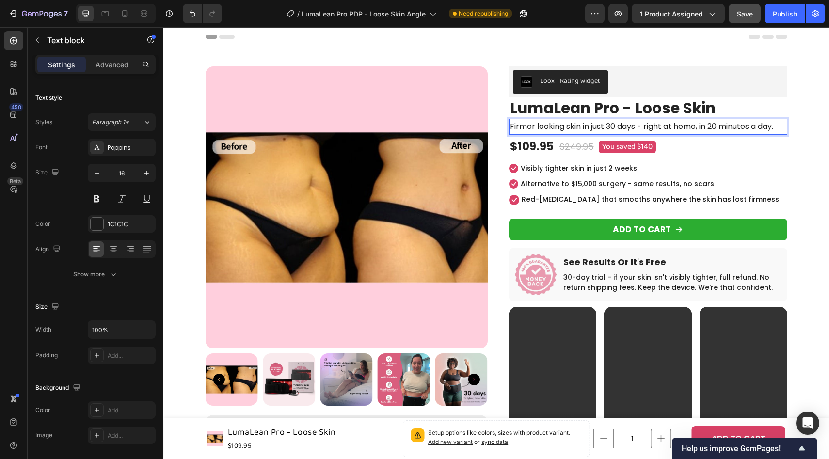
click at [642, 124] on p "Firmer looking skin in just 30 days - right at home, in 20 minutes a day." at bounding box center [648, 127] width 276 height 14
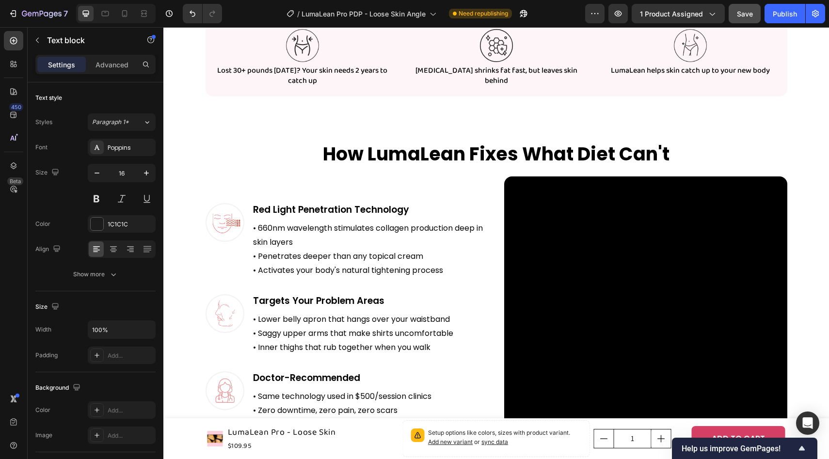
scroll to position [1190, 0]
